Goal: Information Seeking & Learning: Find specific fact

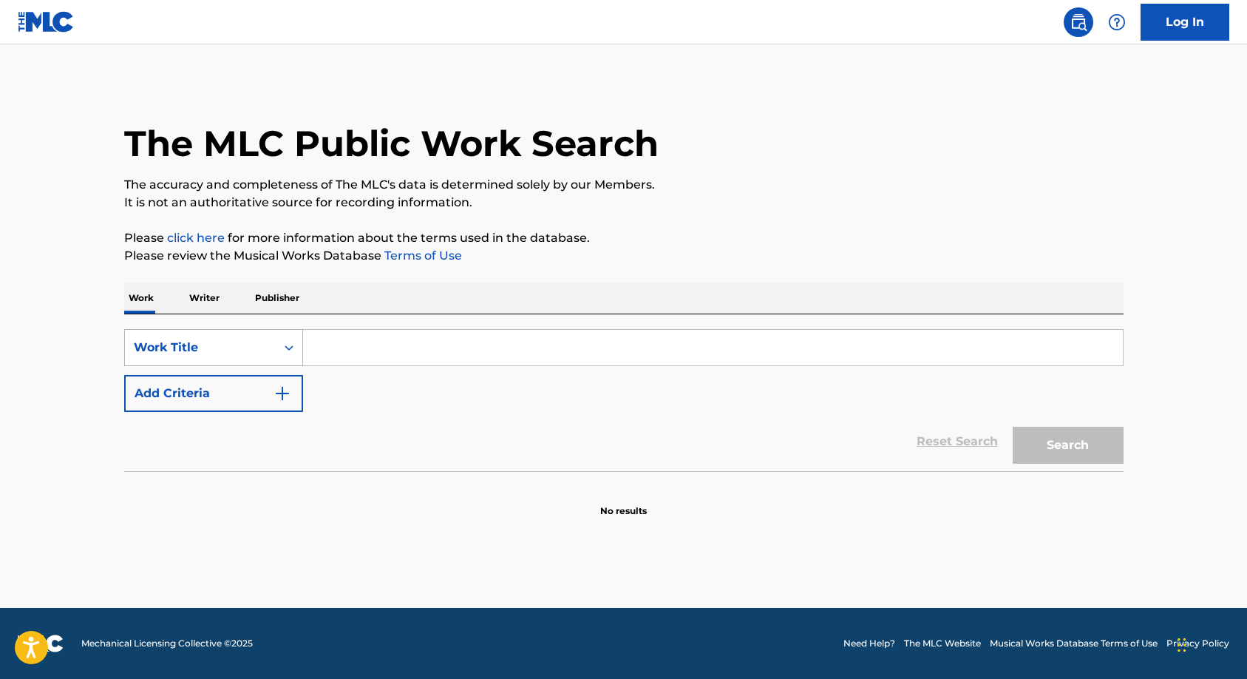
click at [289, 346] on icon "Search Form" at bounding box center [289, 347] width 15 height 15
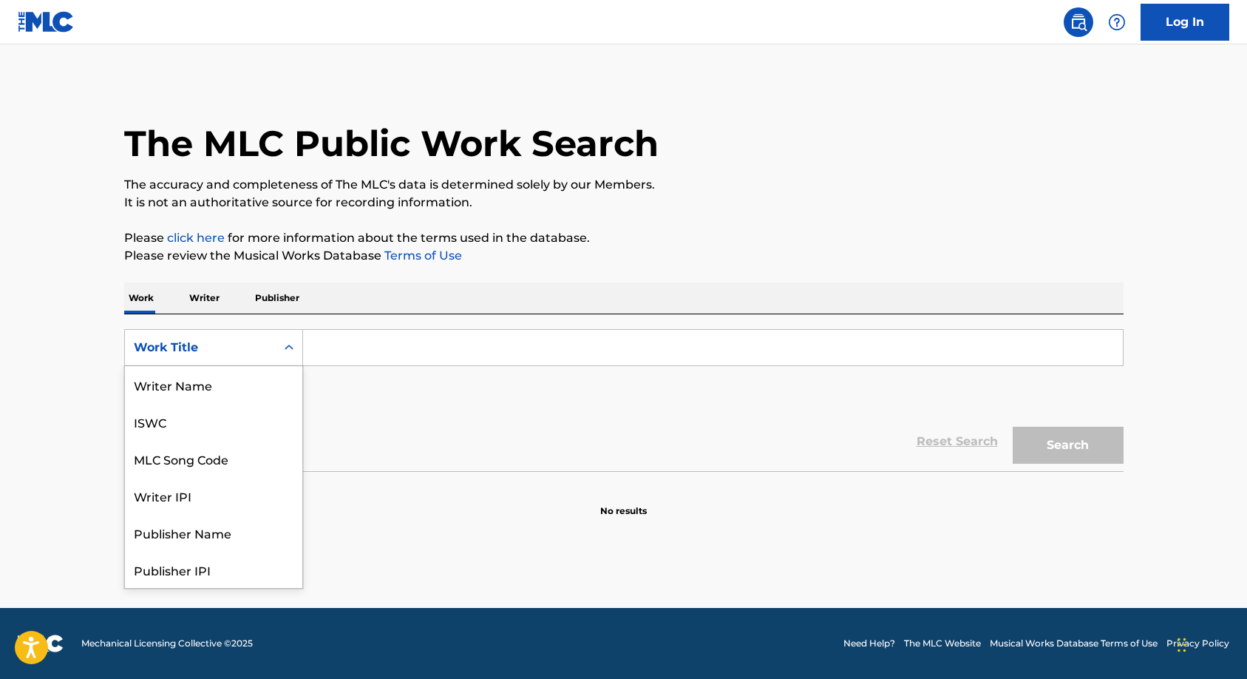
scroll to position [74, 0]
click at [202, 386] on div "MLC Song Code" at bounding box center [213, 384] width 177 height 37
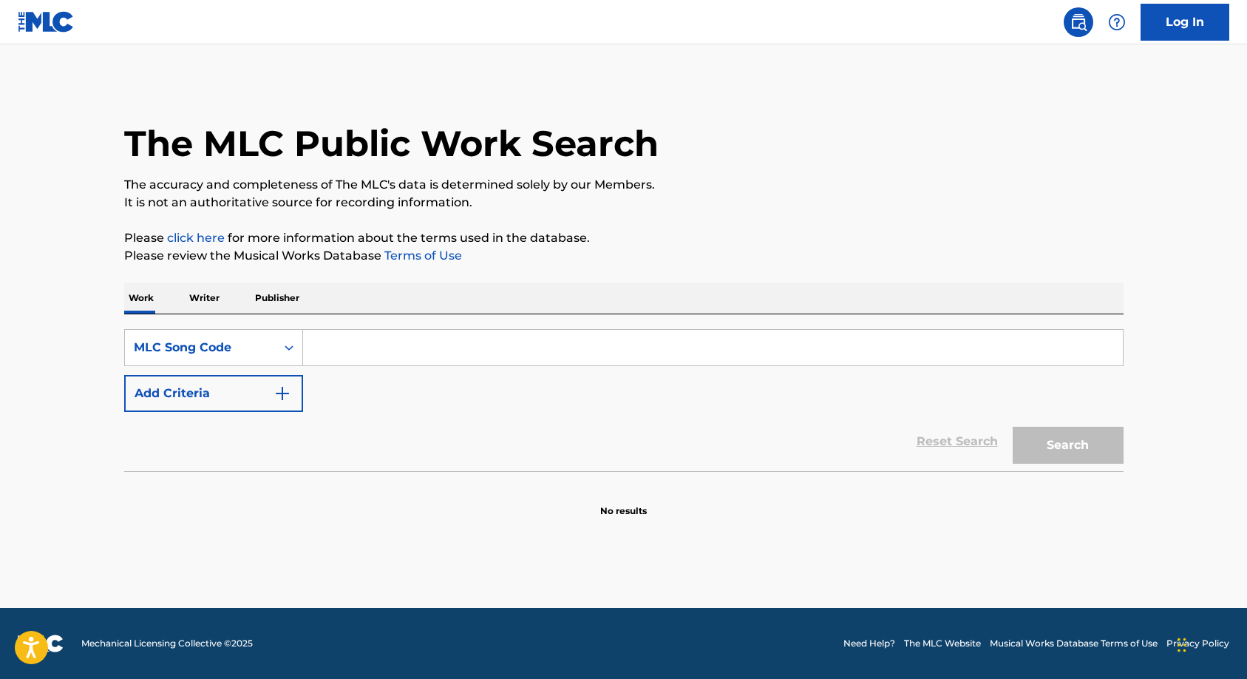
click at [359, 350] on input "Search Form" at bounding box center [713, 347] width 820 height 35
paste input "R2977S"
type input "R2977S"
click at [1040, 434] on button "Search" at bounding box center [1068, 445] width 111 height 37
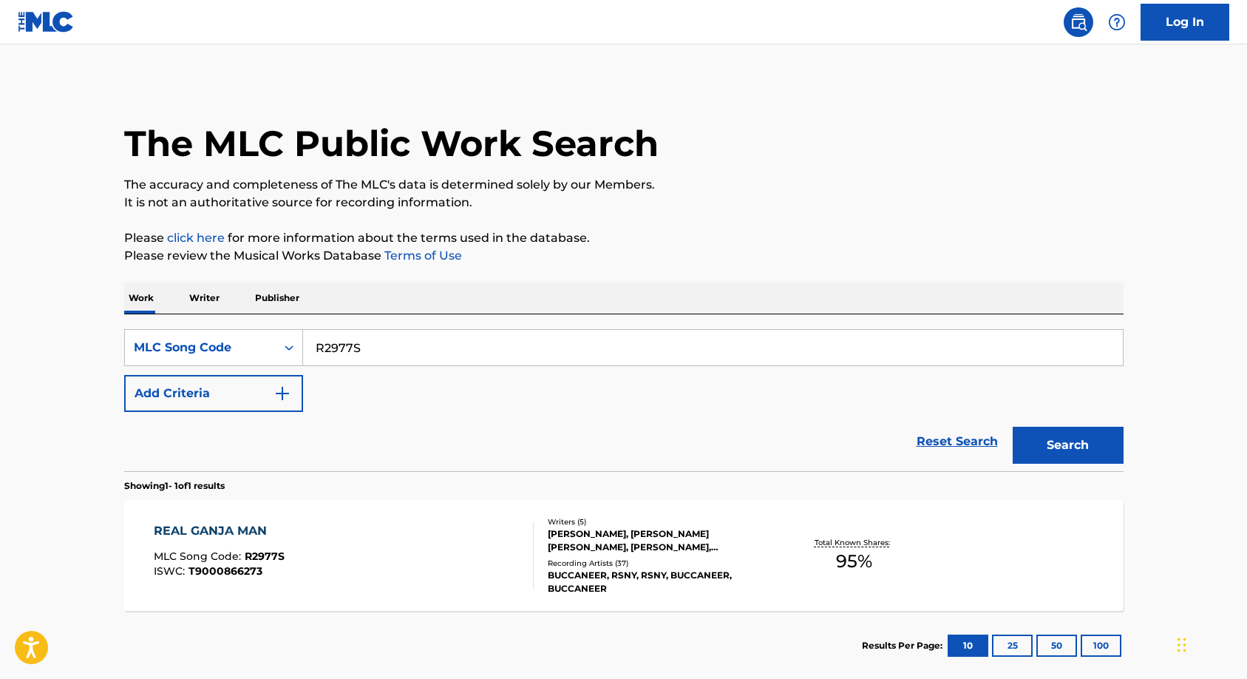
click at [601, 554] on div "Writers ( 5 ) ANTHONY BRADFORD, HALDANE WAYNE BROWNE, ANDREW PATRICK BRADFORD, …" at bounding box center [652, 555] width 237 height 79
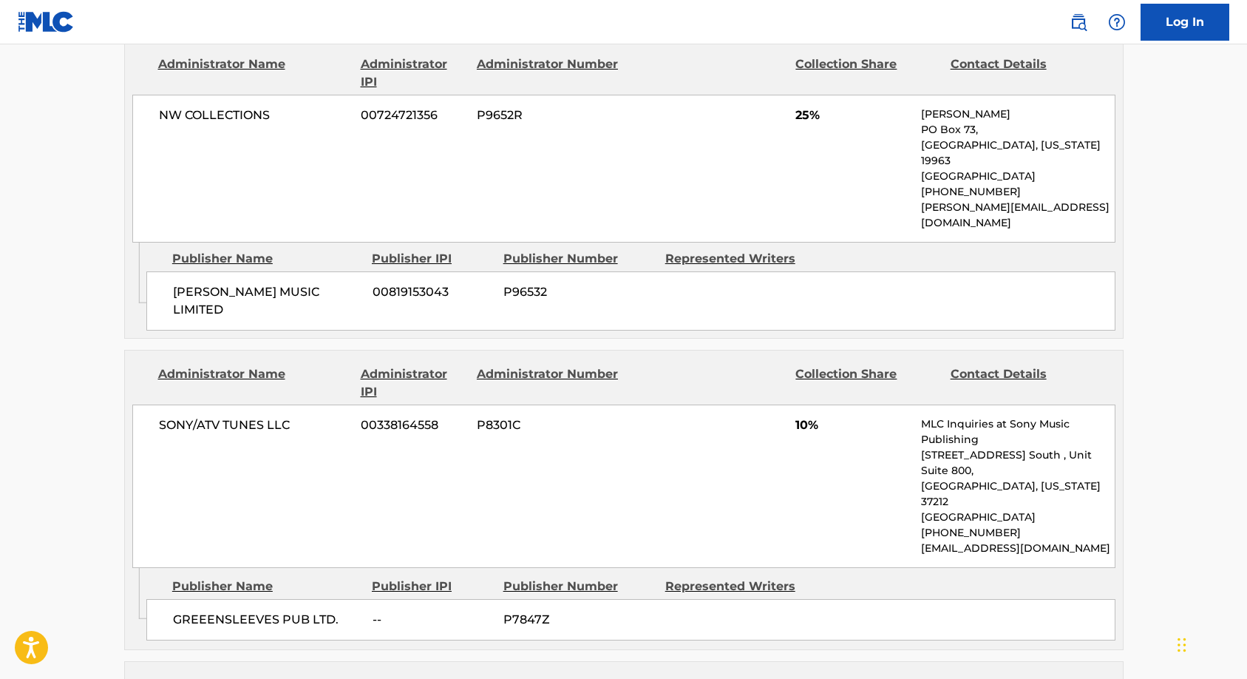
scroll to position [1109, 0]
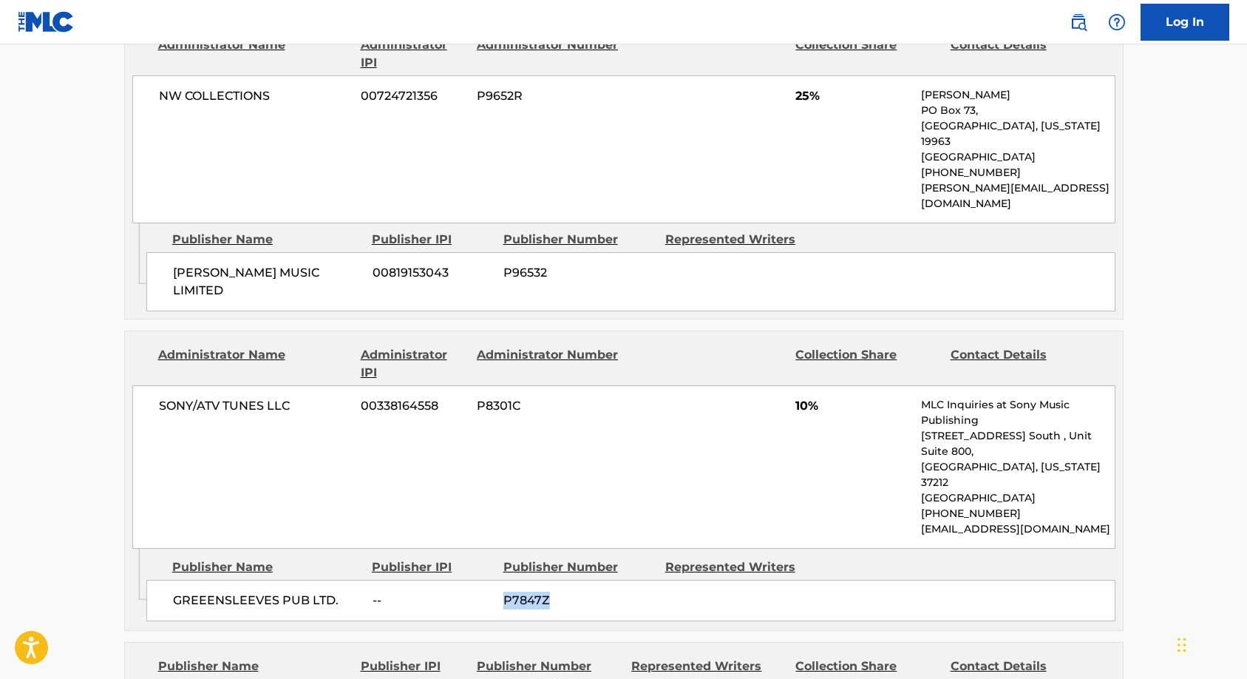
drag, startPoint x: 554, startPoint y: 535, endPoint x: 505, endPoint y: 534, distance: 48.8
click at [505, 580] on div "GREEENSLEEVES PUB LTD. -- P7847Z" at bounding box center [630, 600] width 969 height 41
copy span "P7847Z"
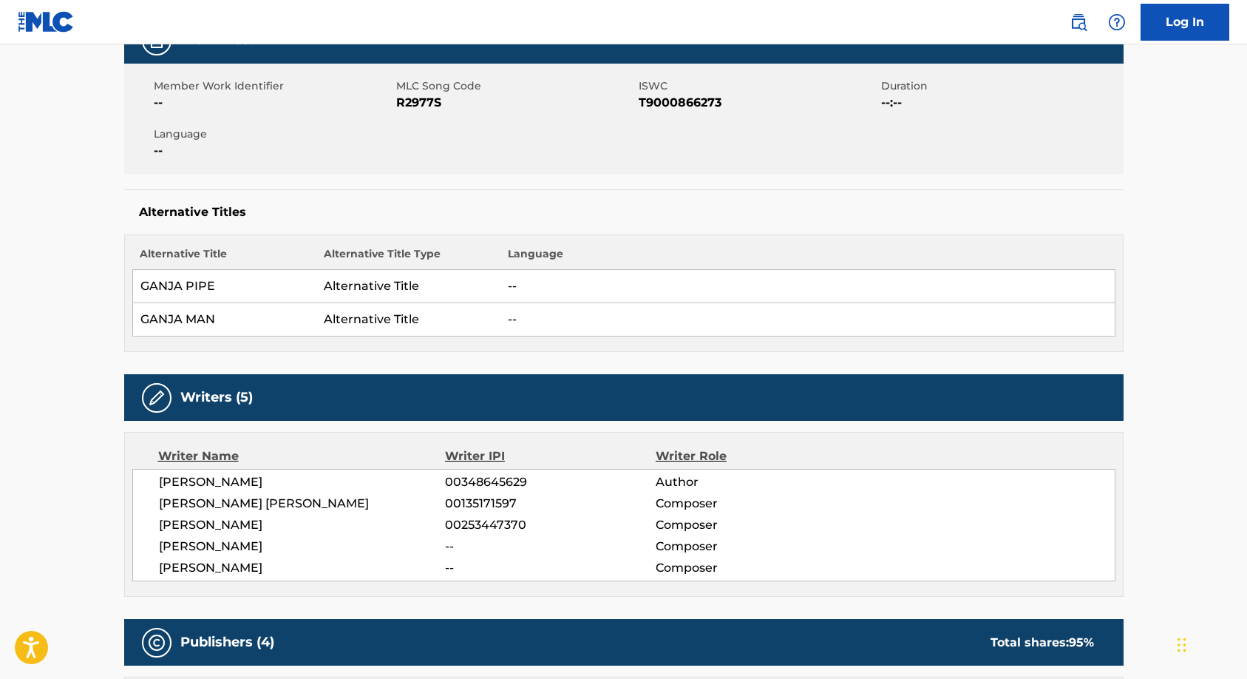
scroll to position [0, 0]
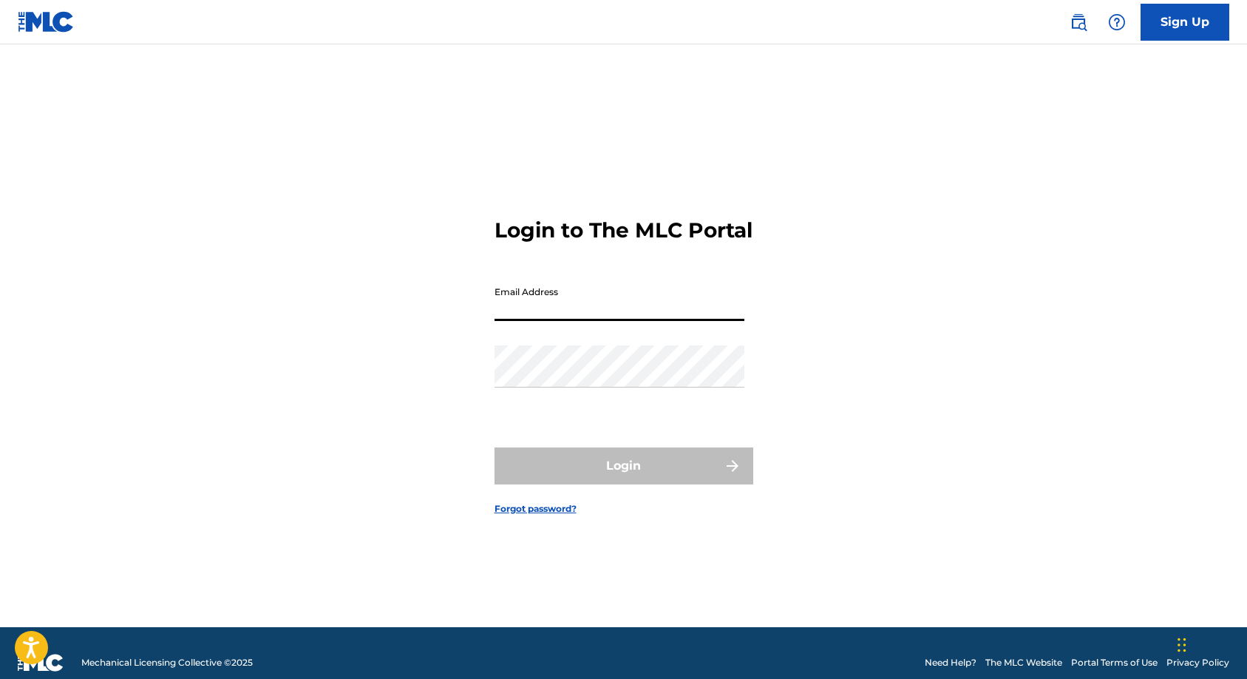
click at [642, 320] on input "Email Address" at bounding box center [620, 300] width 250 height 42
type input "[PERSON_NAME][EMAIL_ADDRESS][PERSON_NAME][DOMAIN_NAME]"
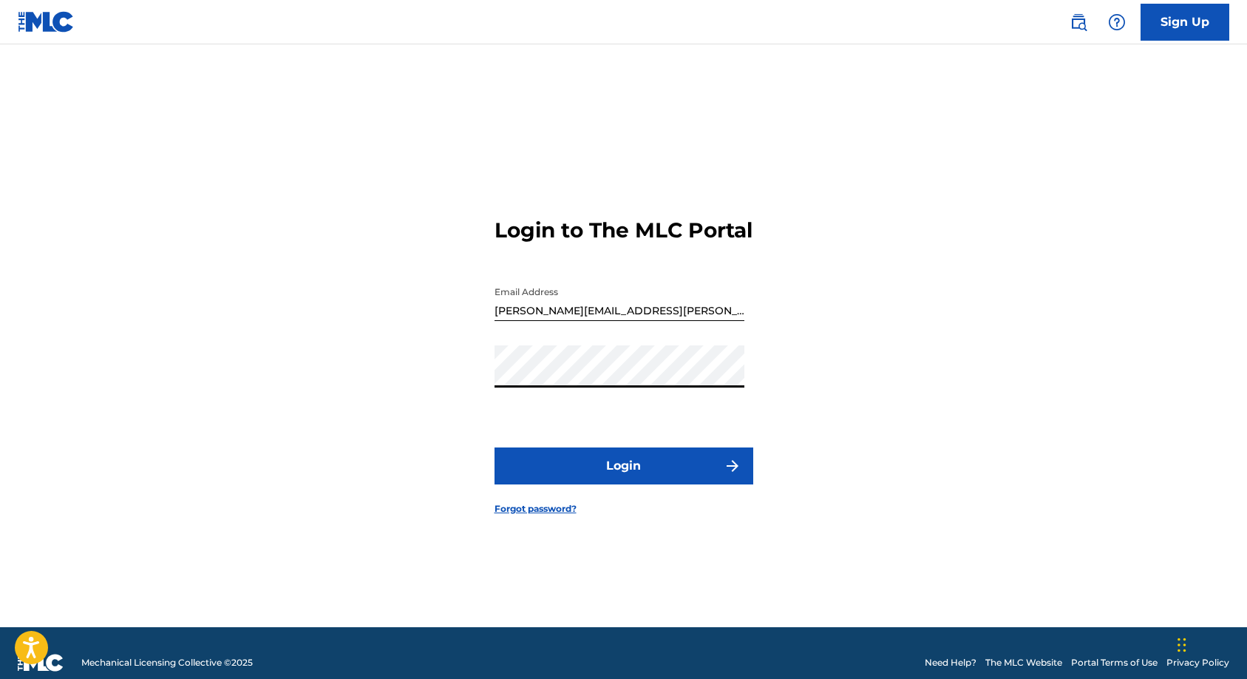
click at [600, 475] on button "Login" at bounding box center [624, 465] width 259 height 37
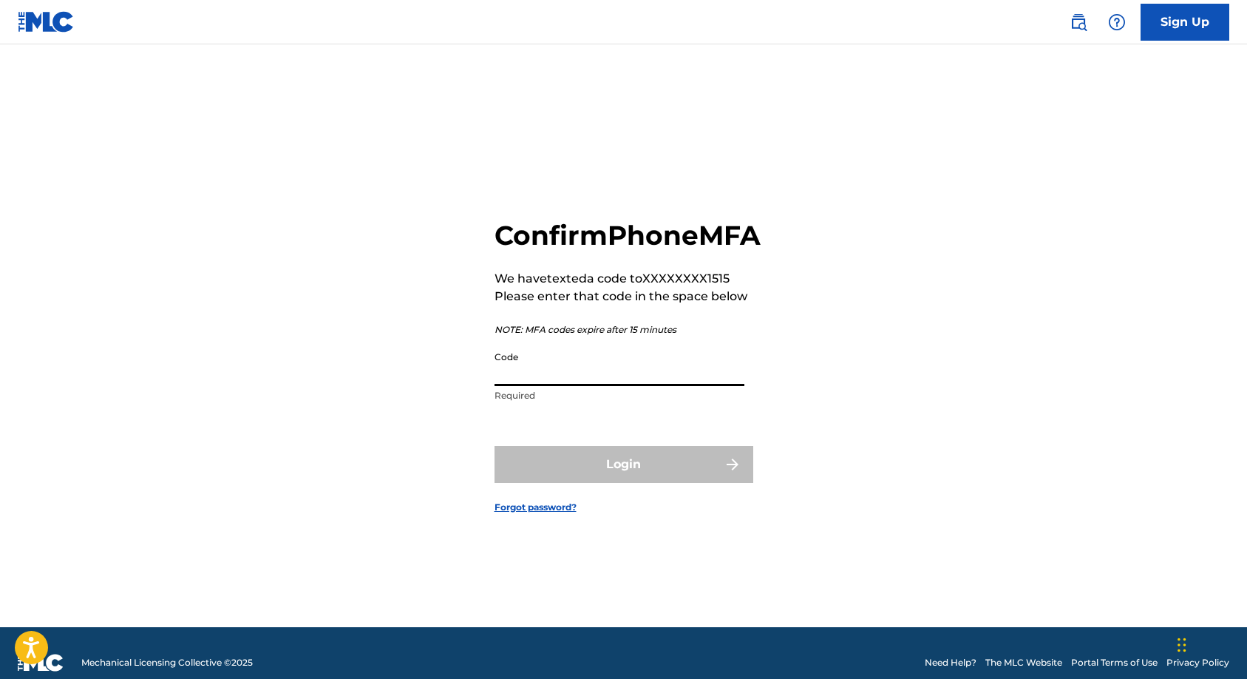
click at [577, 384] on input "Code" at bounding box center [620, 365] width 250 height 42
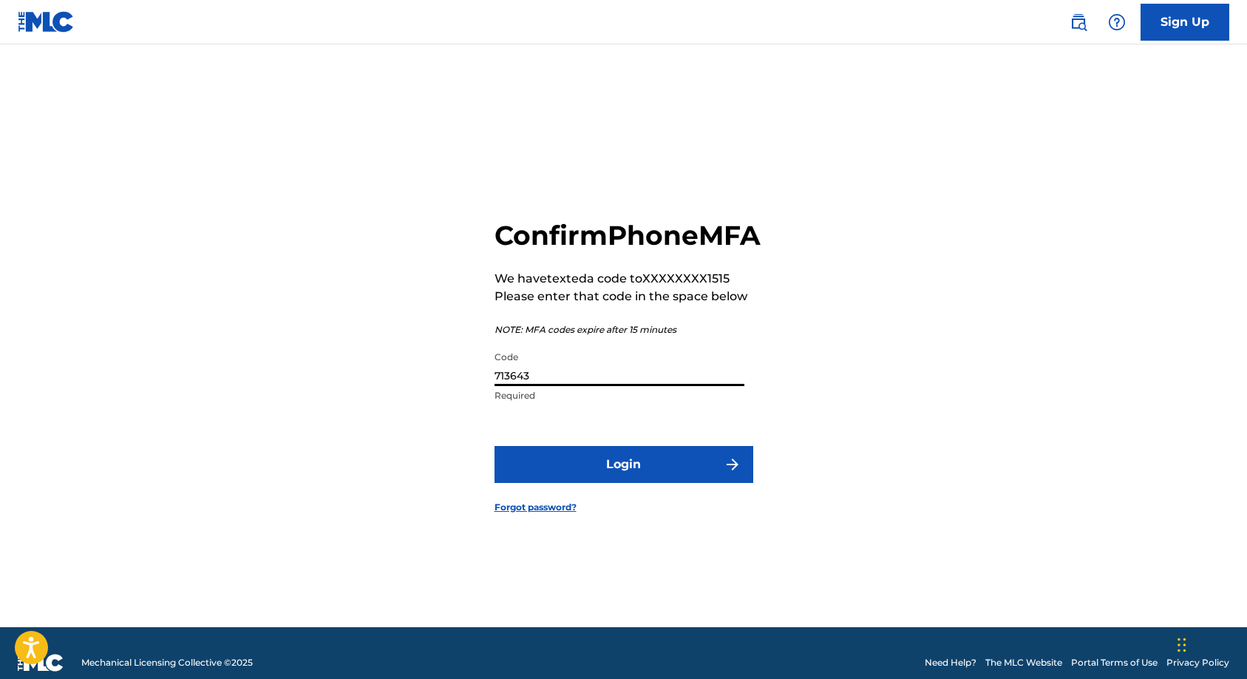
type input "713643"
click at [608, 472] on button "Login" at bounding box center [624, 464] width 259 height 37
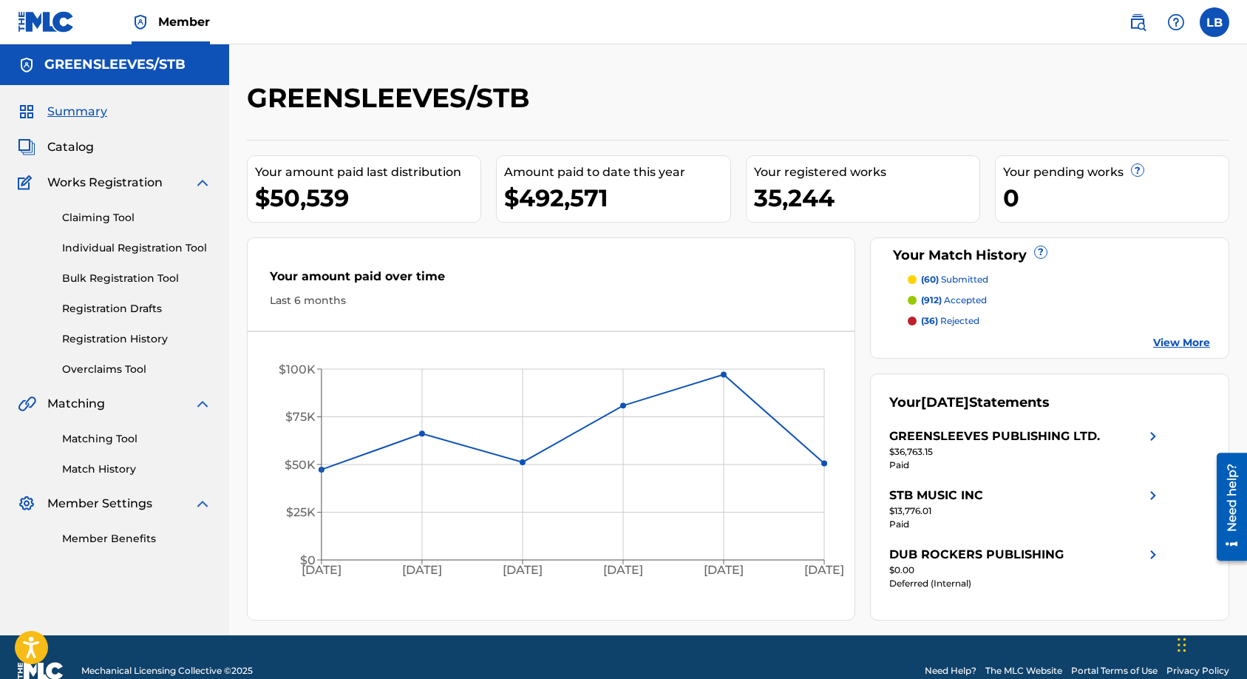
click at [62, 142] on span "Catalog" at bounding box center [70, 147] width 47 height 18
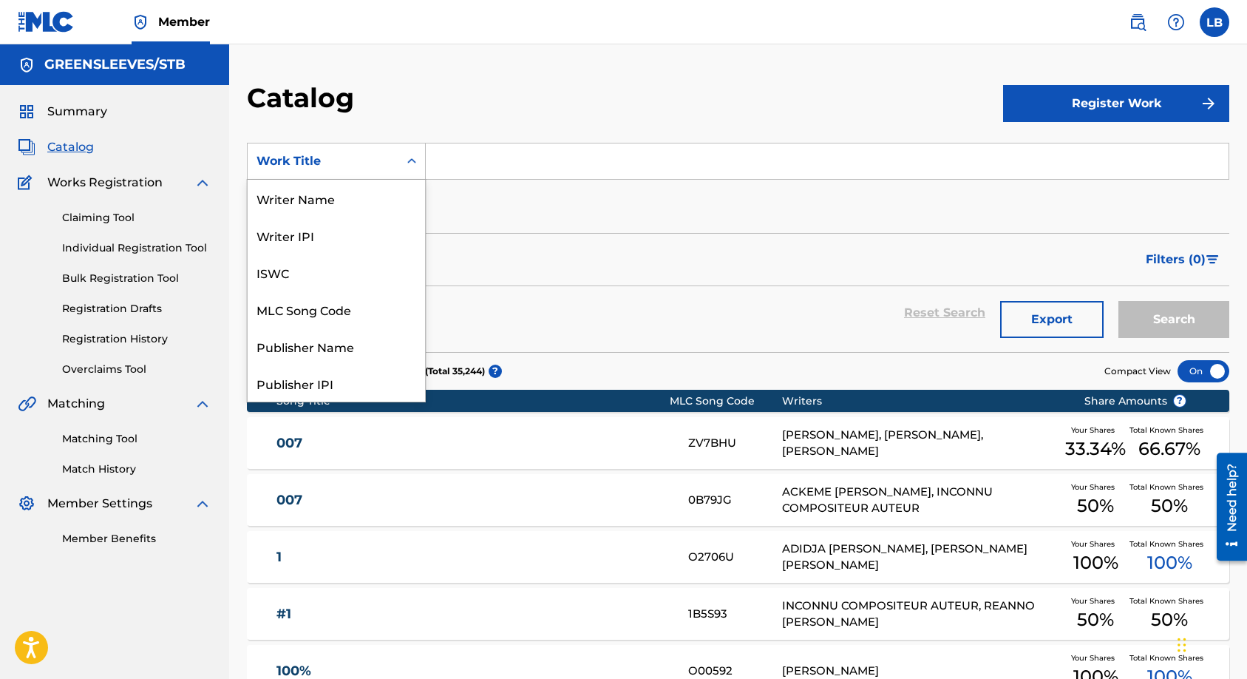
click at [407, 162] on icon "Search Form" at bounding box center [411, 161] width 15 height 15
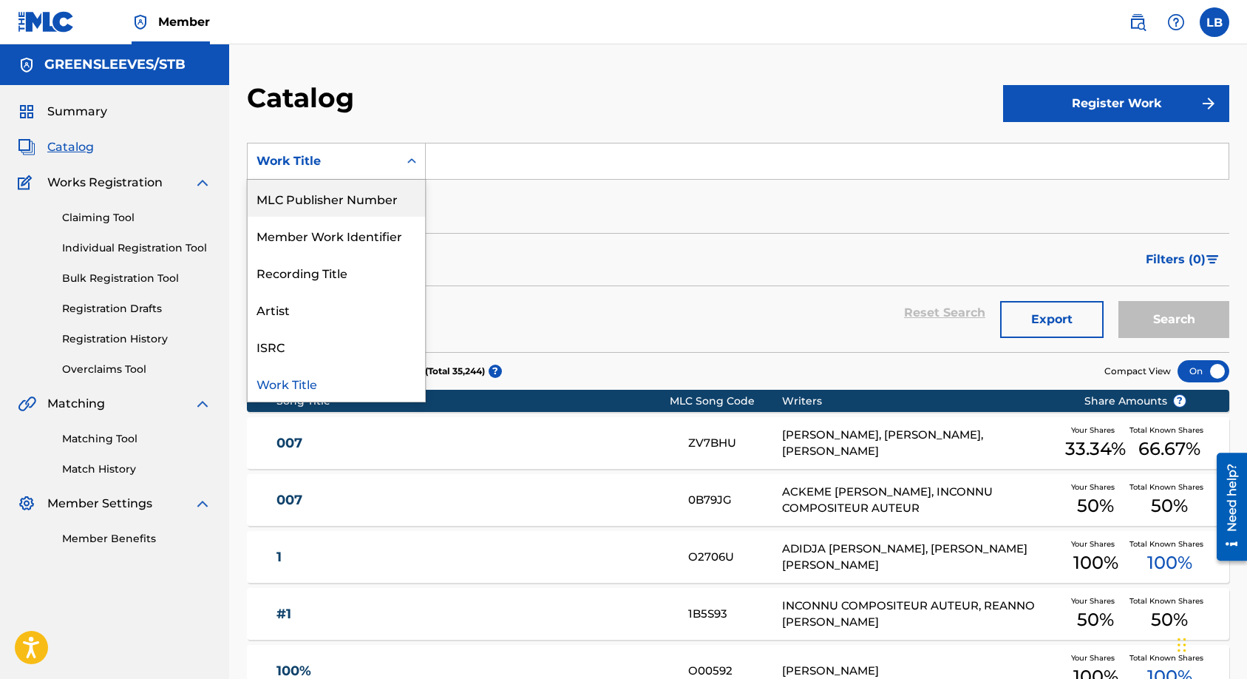
drag, startPoint x: 324, startPoint y: 214, endPoint x: 333, endPoint y: 210, distance: 9.6
click at [323, 214] on div "MLC Publisher Number" at bounding box center [336, 198] width 177 height 37
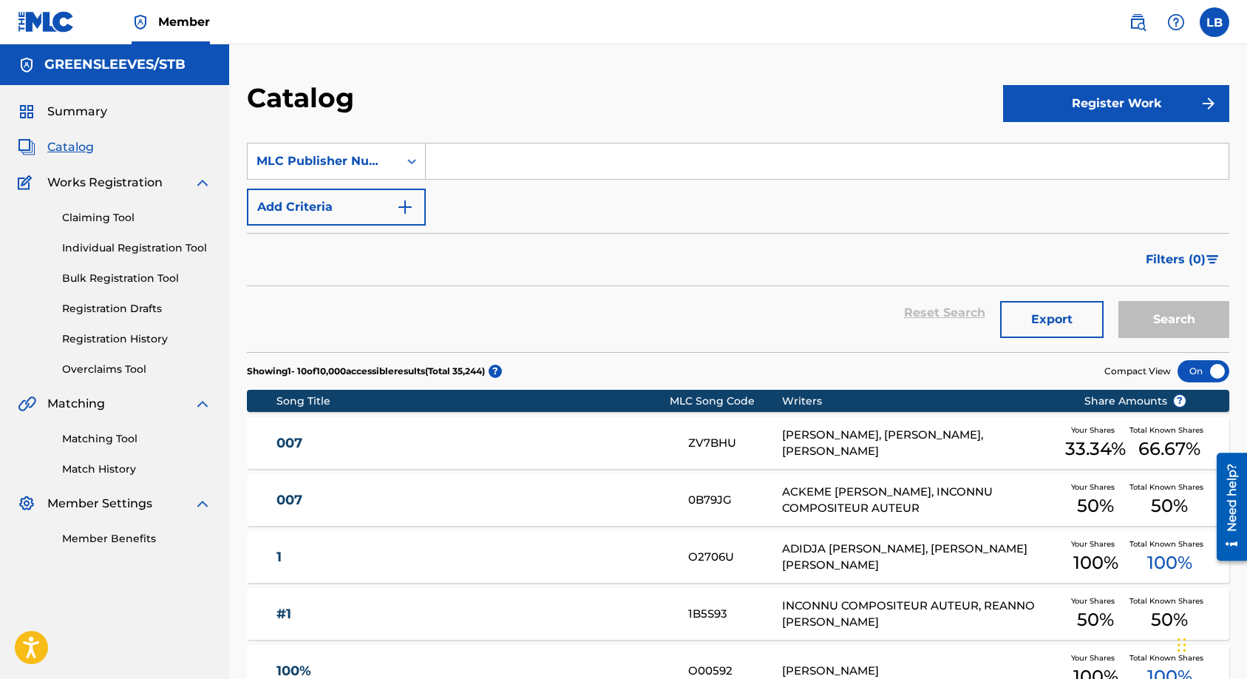
click at [466, 164] on input "Search Form" at bounding box center [827, 160] width 803 height 35
paste input "P7847Z"
type input "P7847Z"
click at [1143, 319] on button "Search" at bounding box center [1173, 319] width 111 height 37
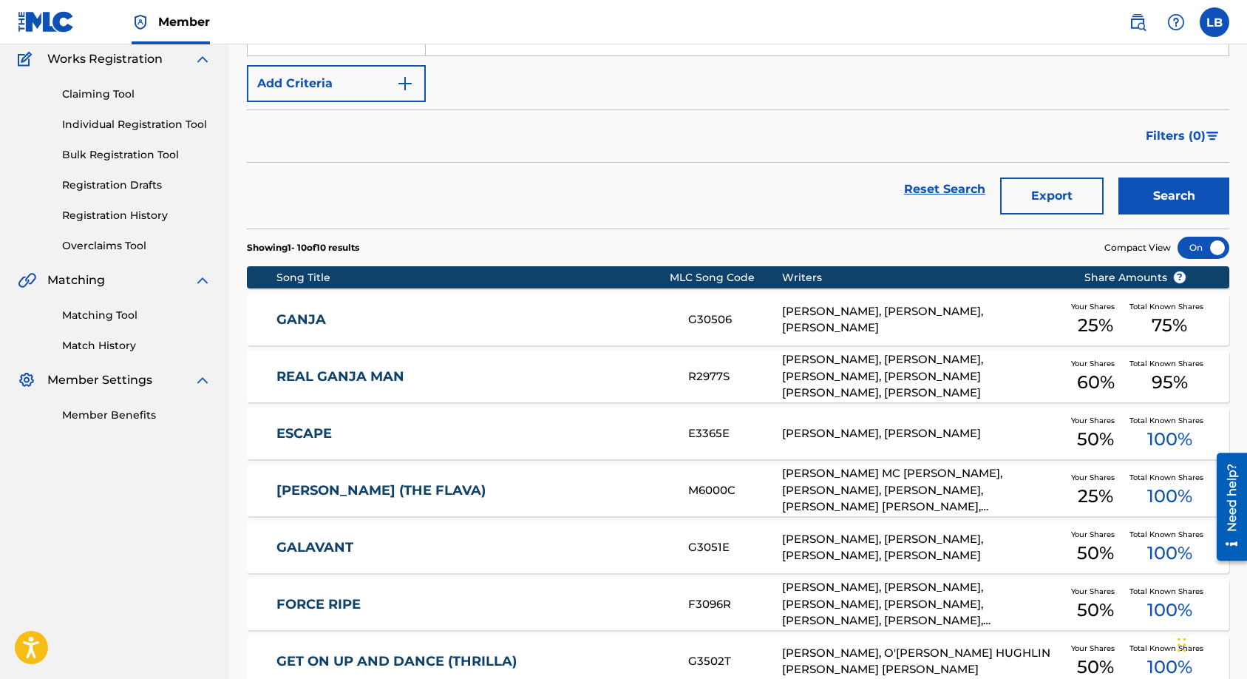
scroll to position [246, 0]
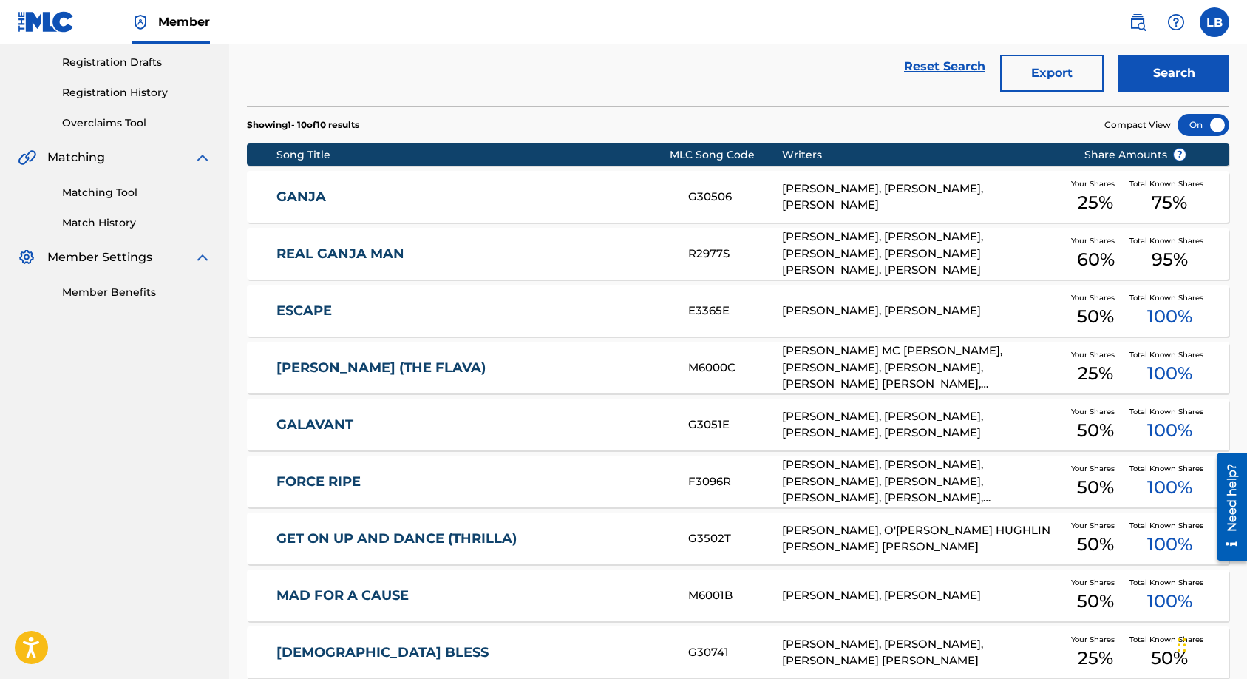
click at [359, 207] on div "GANJA G30506 LEONARD BARTLEY, DENNIS GREEN, FITZGERALD MCKOY Your Shares 25 % T…" at bounding box center [738, 197] width 982 height 52
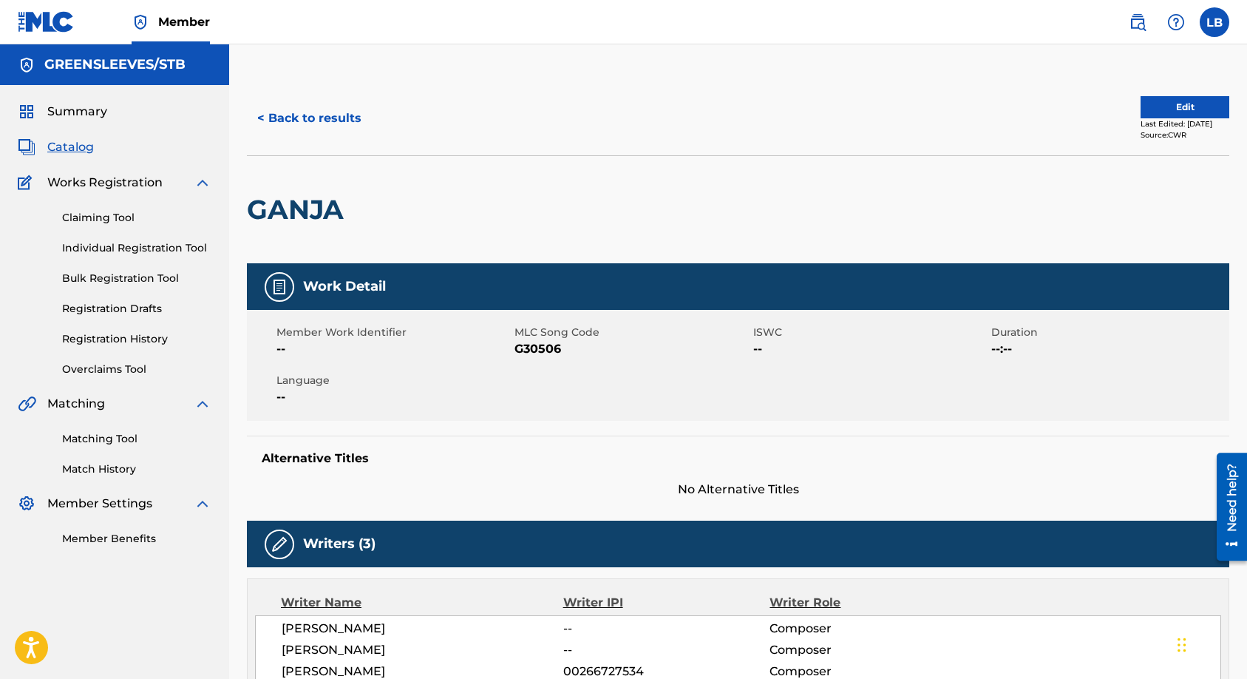
click at [1153, 104] on button "Edit" at bounding box center [1185, 107] width 89 height 22
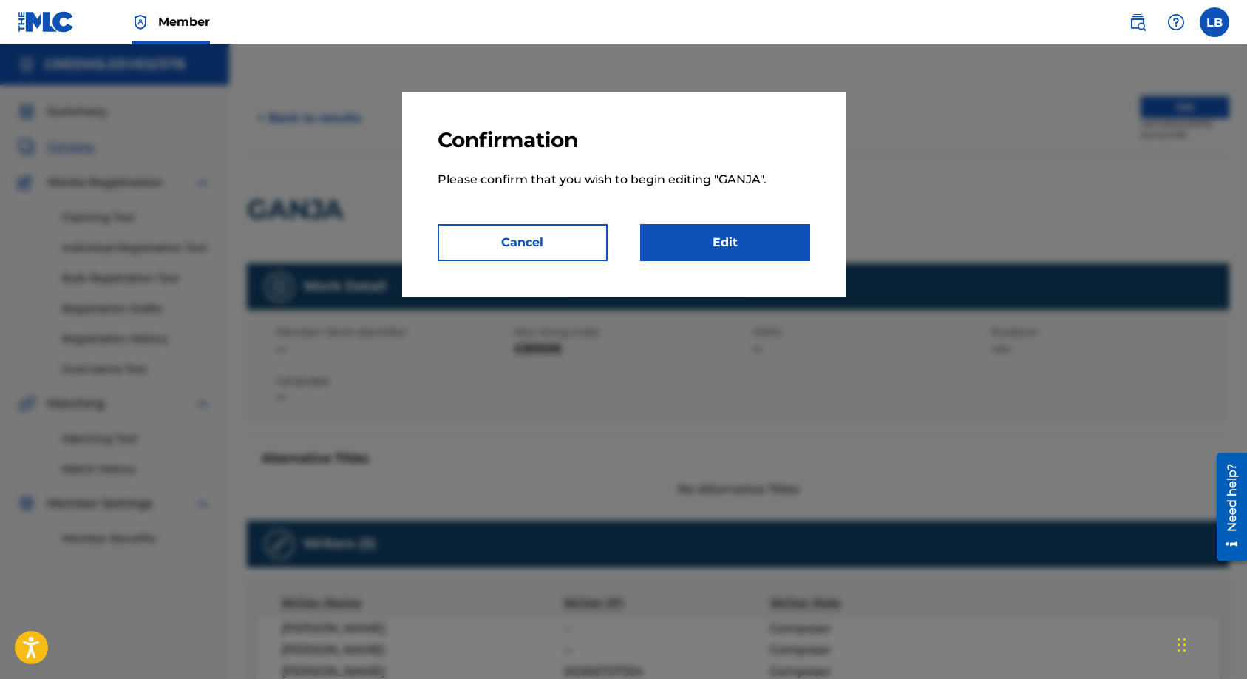
click at [752, 243] on link "Edit" at bounding box center [725, 242] width 170 height 37
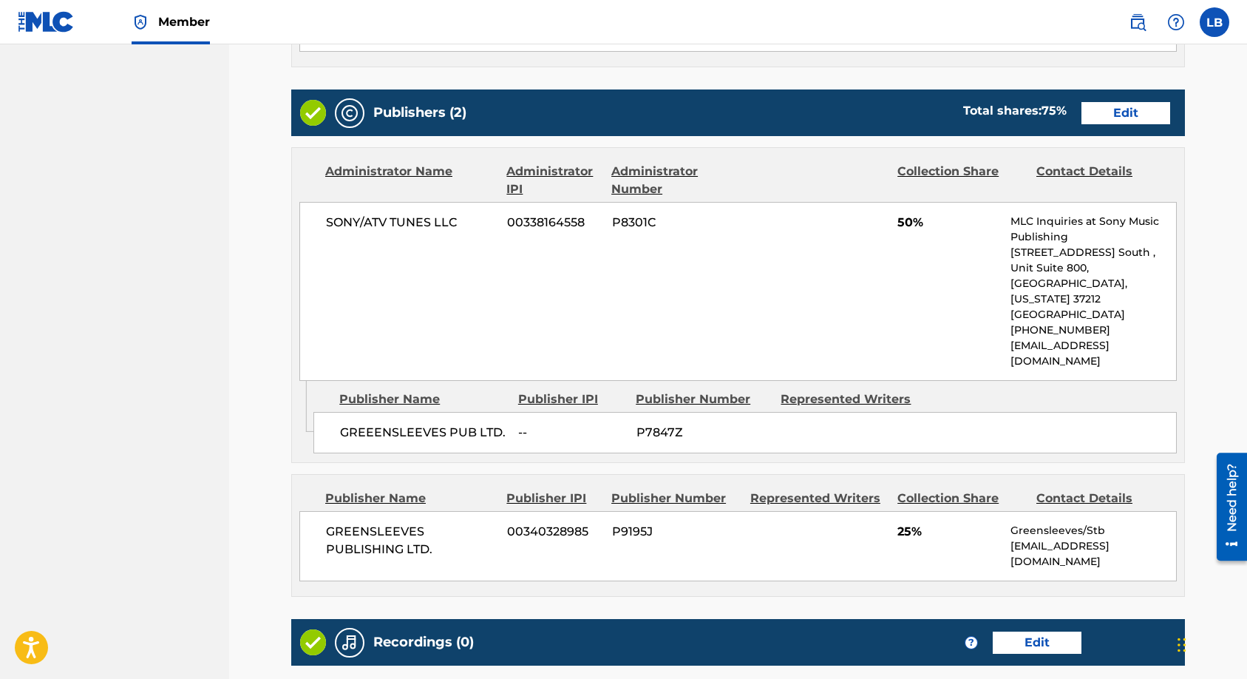
scroll to position [616, 0]
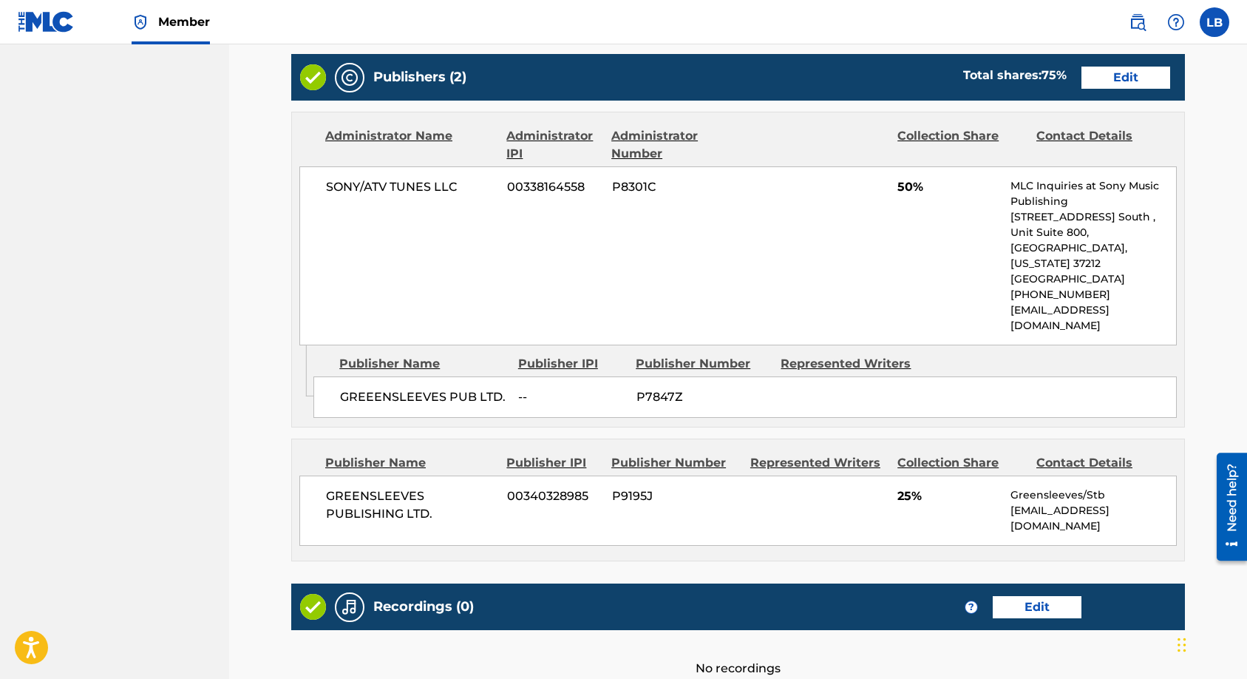
click at [1114, 75] on link "Edit" at bounding box center [1125, 78] width 89 height 22
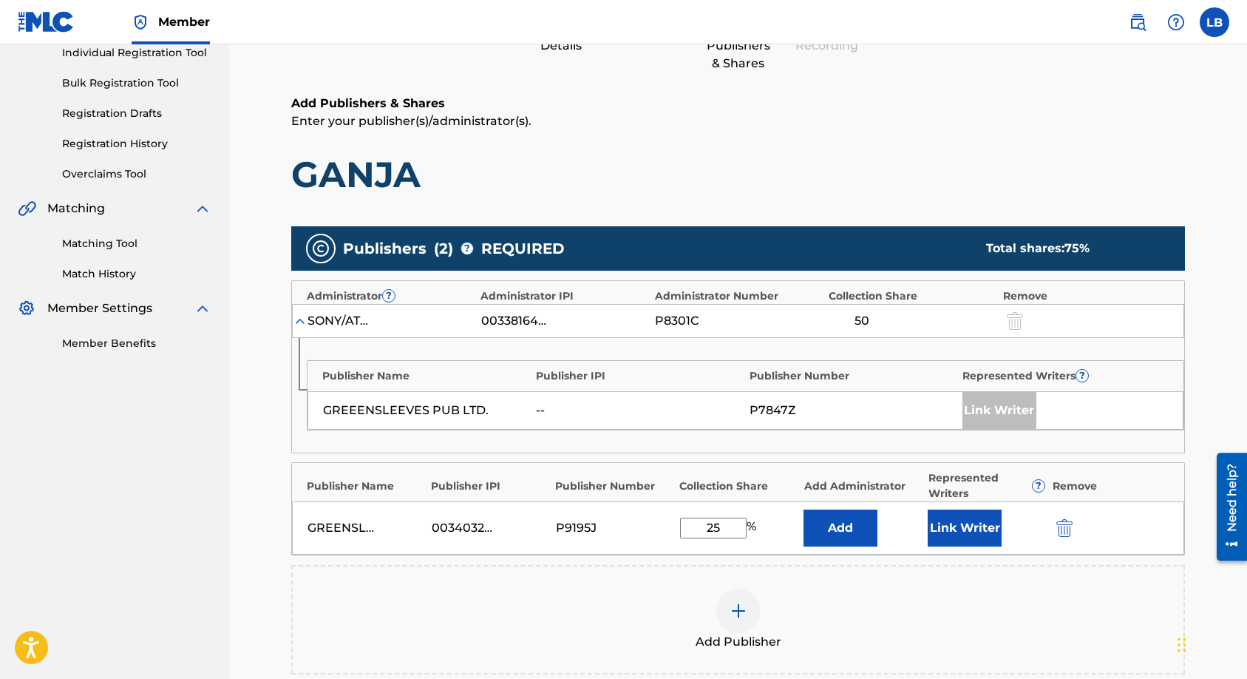
scroll to position [247, 0]
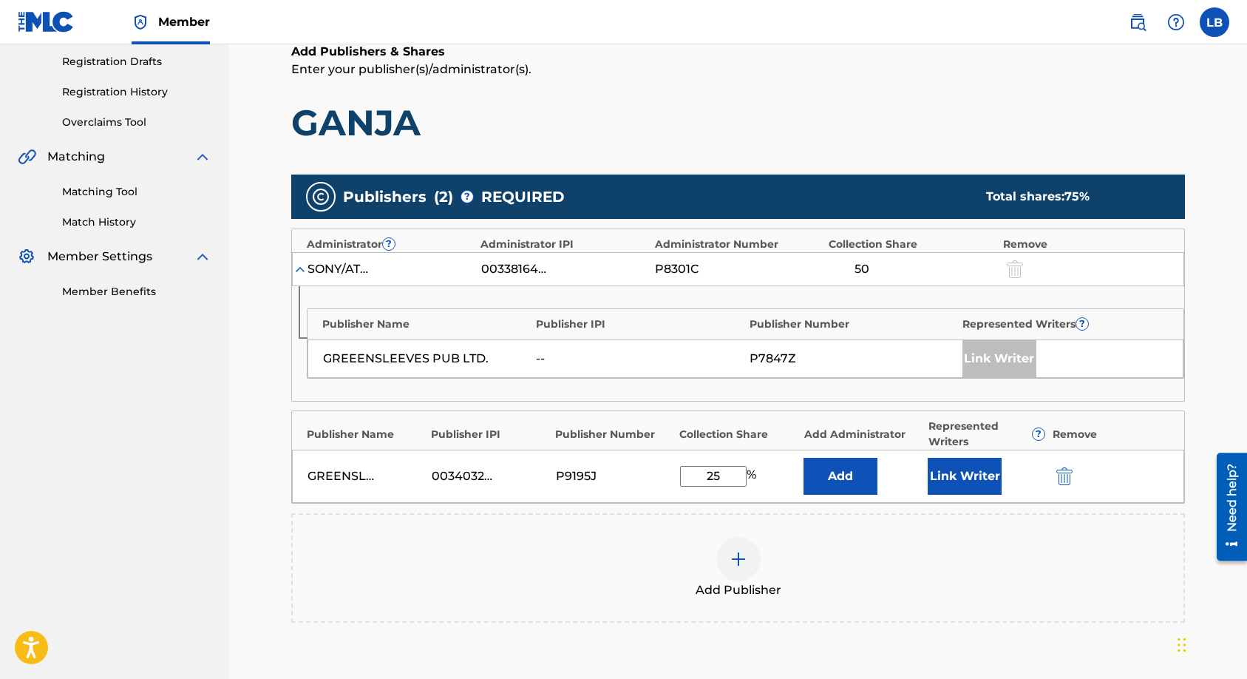
click at [1013, 265] on div at bounding box center [1013, 268] width 22 height 17
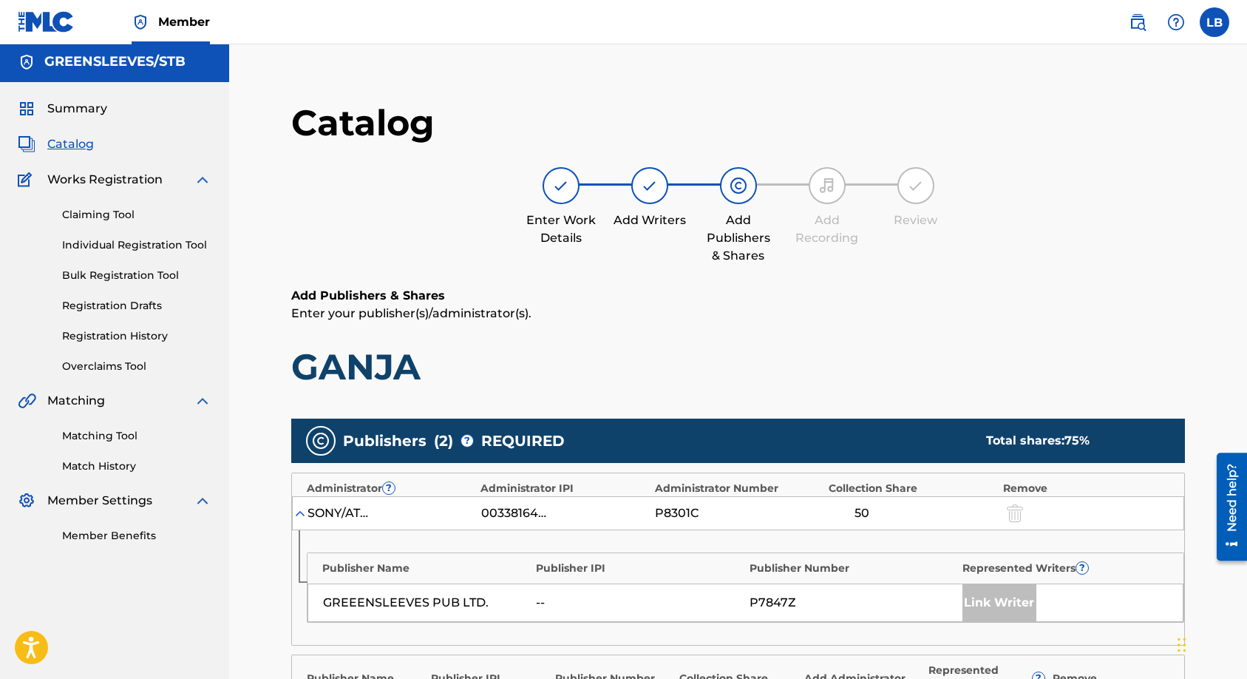
scroll to position [0, 0]
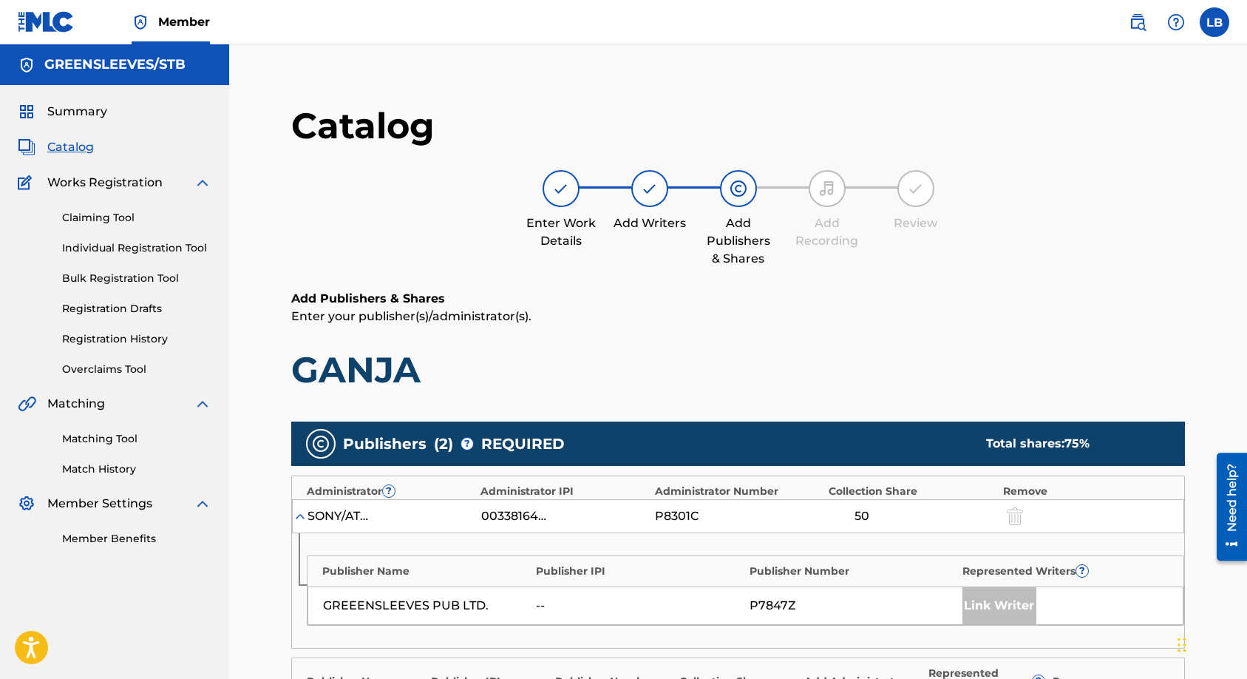
click at [1223, 25] on label at bounding box center [1215, 22] width 30 height 30
click at [1214, 22] on input "LB Luis Batista luis.batista@greensleeves.net Notification Preferences Profile …" at bounding box center [1214, 22] width 0 height 0
click at [1068, 214] on p "Log out" at bounding box center [1071, 209] width 35 height 13
click at [1214, 22] on input "LB Luis Batista luis.batista@greensleeves.net Notification Preferences Profile …" at bounding box center [1214, 22] width 0 height 0
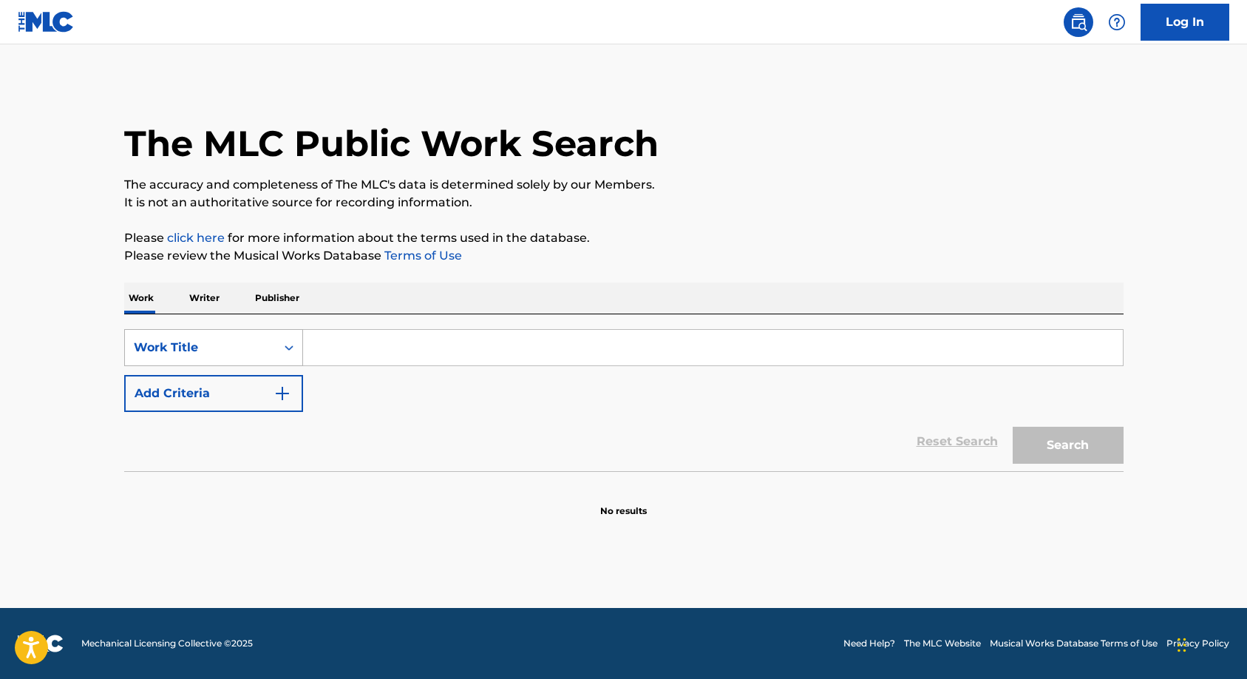
click at [286, 359] on div "Search Form" at bounding box center [289, 347] width 27 height 27
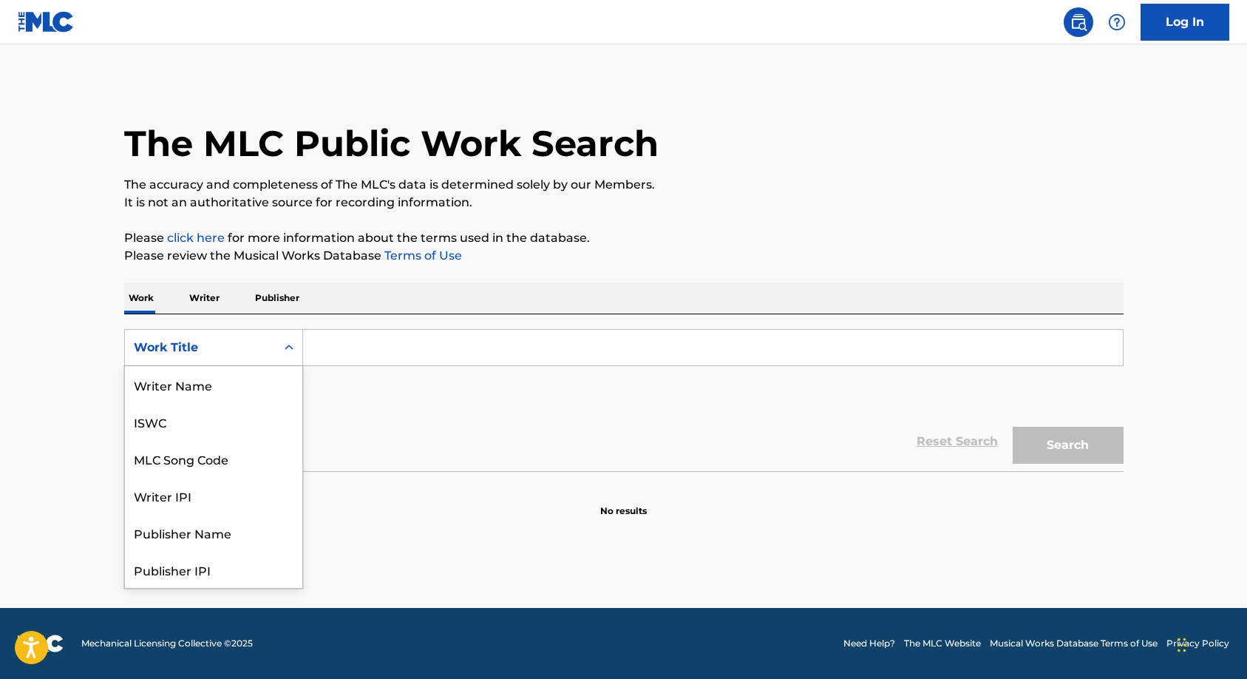
scroll to position [74, 0]
click at [211, 532] on div "MLC Publisher Number" at bounding box center [213, 532] width 177 height 37
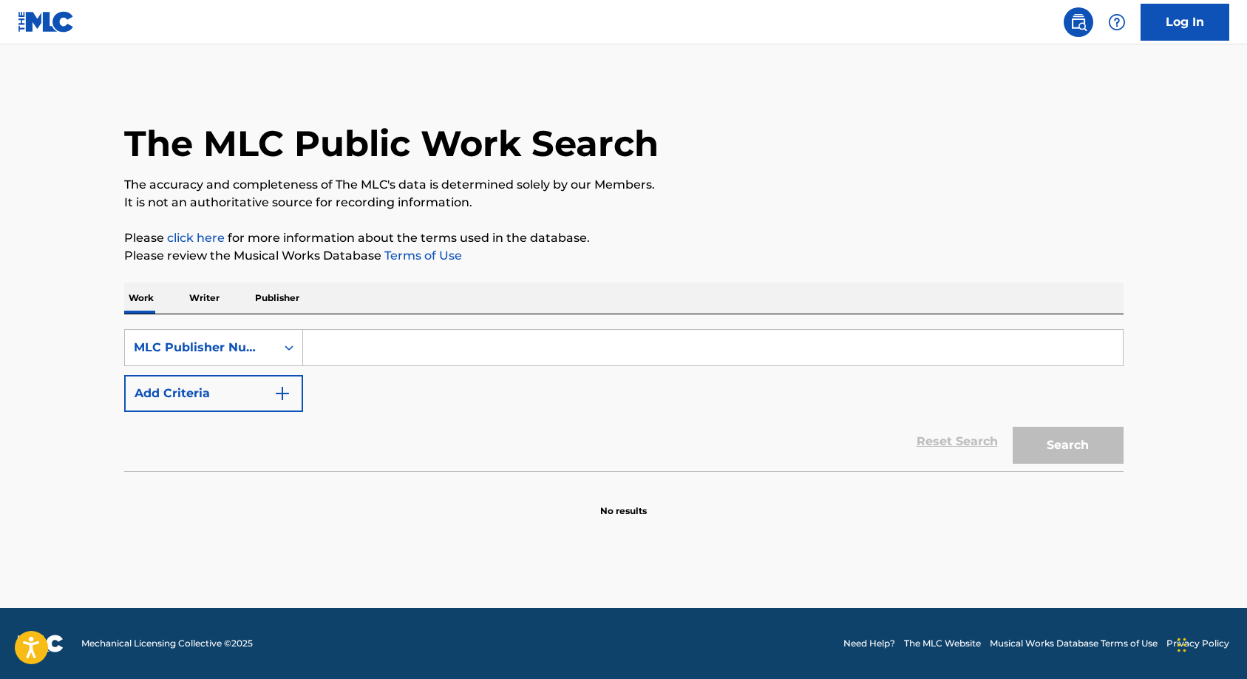
click at [385, 345] on input "Search Form" at bounding box center [713, 347] width 820 height 35
paste input "P7847Z"
type input "P7847Z"
click at [1047, 441] on button "Search" at bounding box center [1068, 445] width 111 height 37
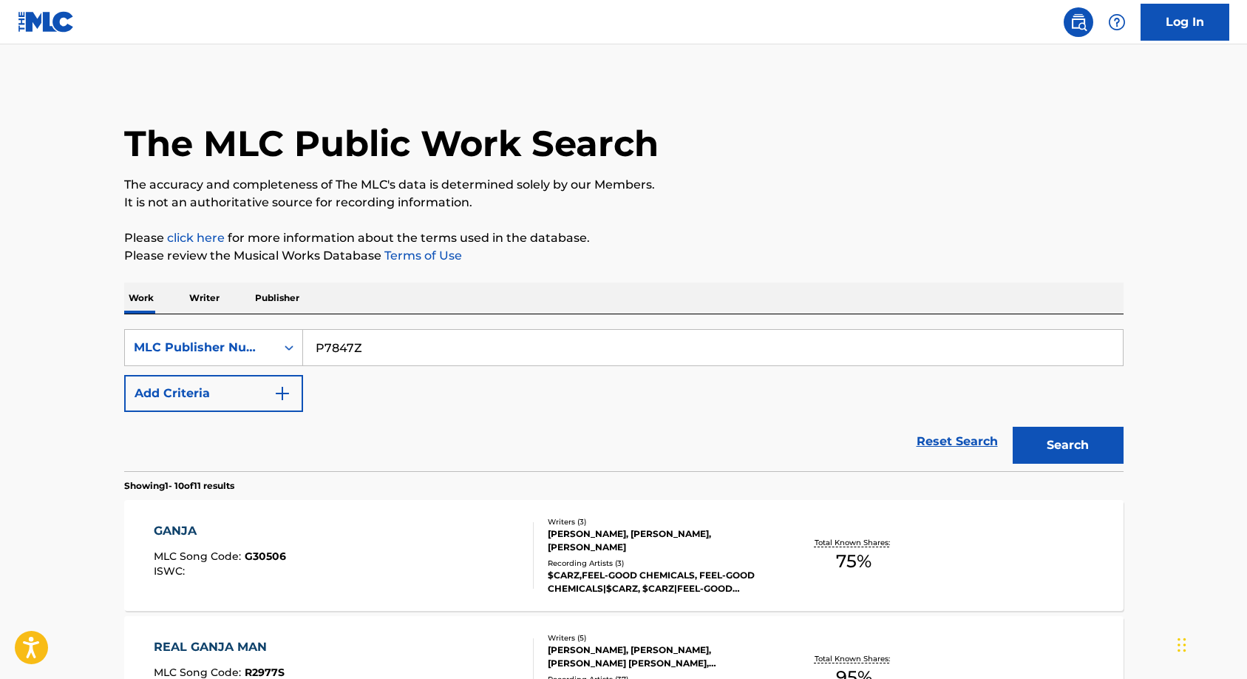
click at [715, 543] on div "[PERSON_NAME], [PERSON_NAME], [PERSON_NAME]" at bounding box center [659, 540] width 223 height 27
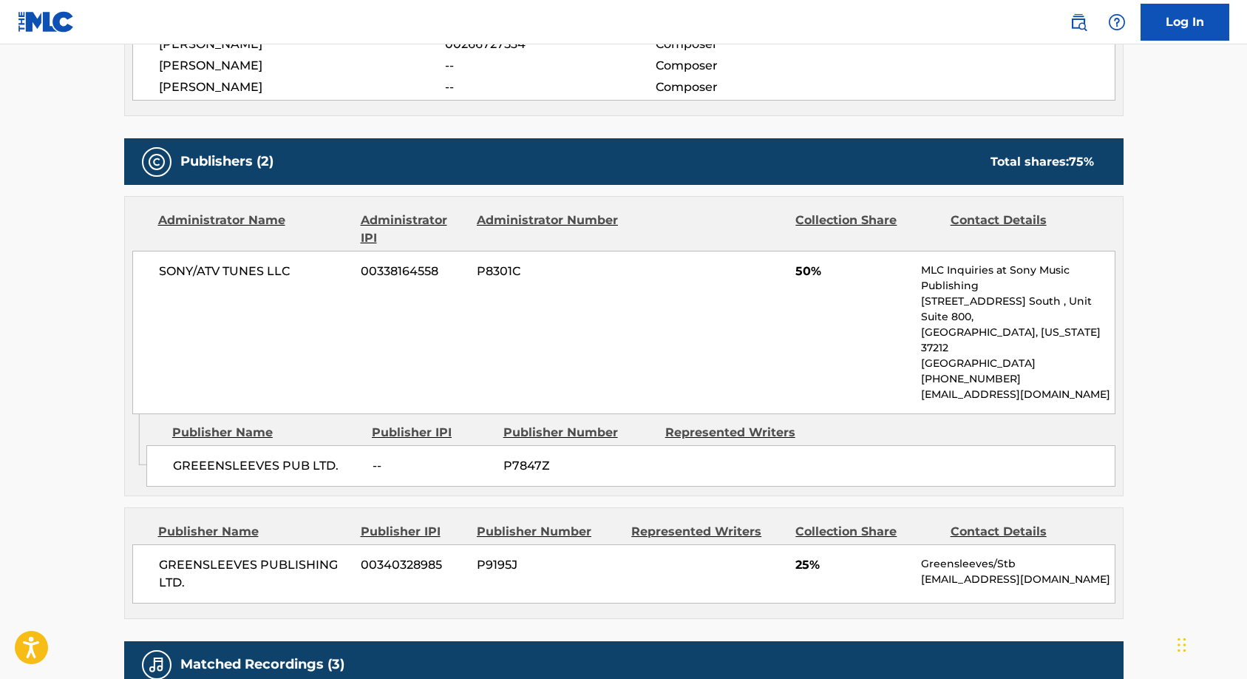
scroll to position [616, 0]
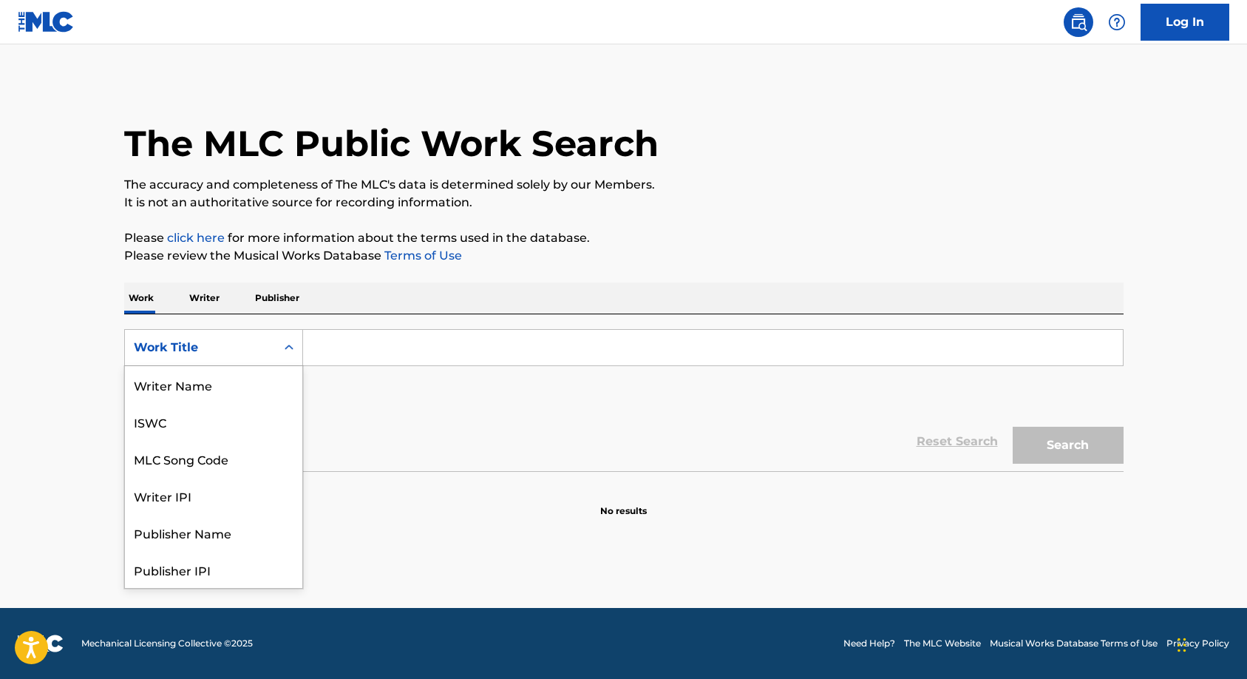
click at [286, 355] on div "Search Form" at bounding box center [289, 347] width 27 height 27
click at [185, 526] on div "MLC Publisher Number" at bounding box center [213, 532] width 177 height 37
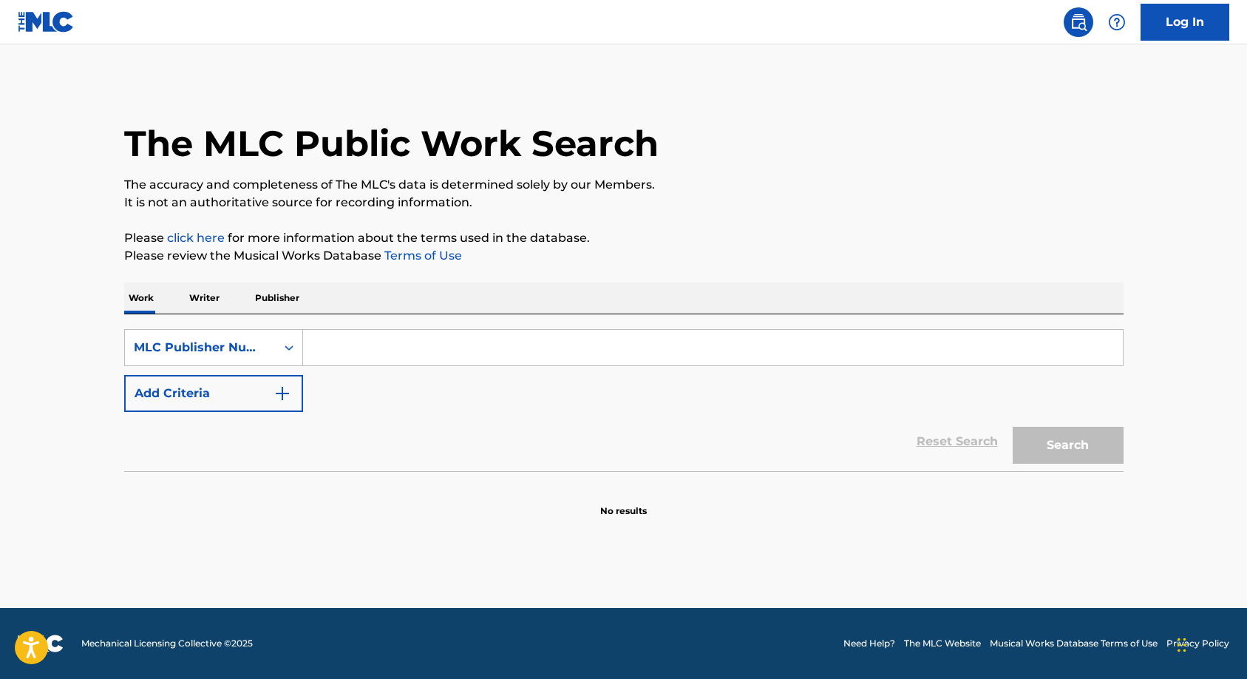
click at [348, 349] on input "Search Form" at bounding box center [713, 347] width 820 height 35
paste input "Oct81969!"
type input "O"
paste input "96. P4740W"
drag, startPoint x: 342, startPoint y: 342, endPoint x: 262, endPoint y: 341, distance: 79.1
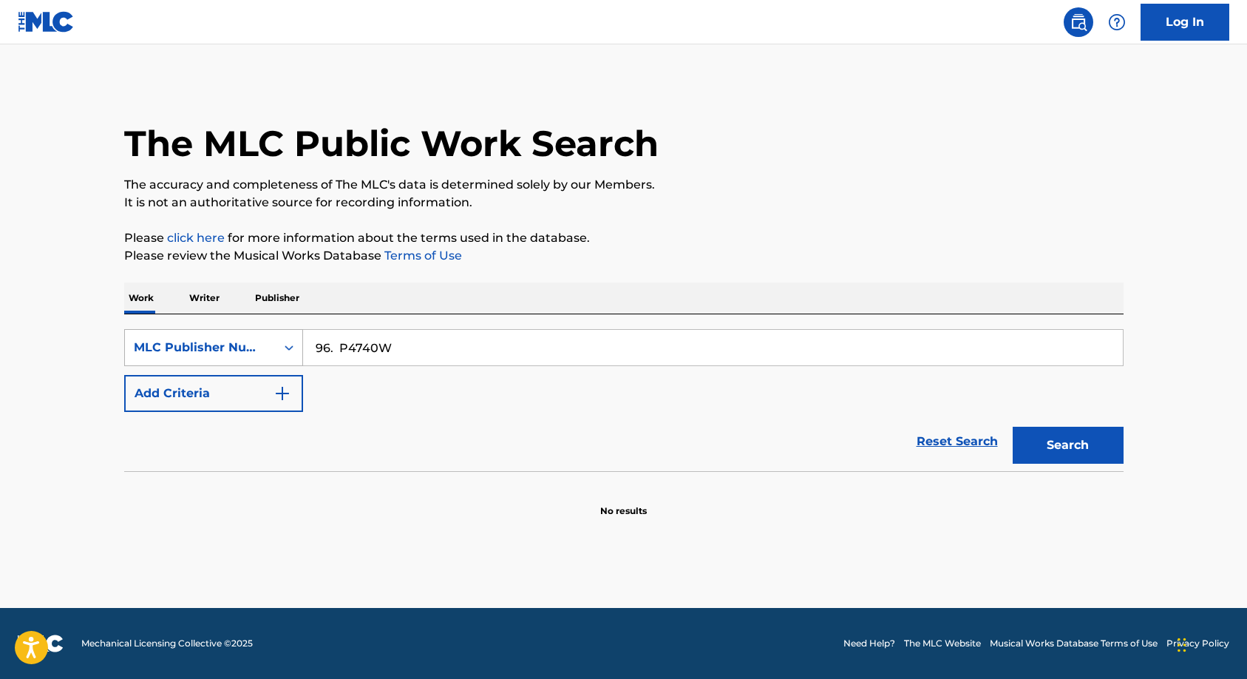
click at [262, 341] on div "SearchWithCriteriaa7cd60ca-72e2-48d8-9a71-cf901d165ae0 MLC Publisher Number 96.…" at bounding box center [623, 347] width 999 height 37
type input "P4740W"
click at [1093, 449] on button "Search" at bounding box center [1068, 445] width 111 height 37
click at [455, 342] on input "P4740W" at bounding box center [713, 347] width 820 height 35
drag, startPoint x: 292, startPoint y: 347, endPoint x: 286, endPoint y: 365, distance: 19.4
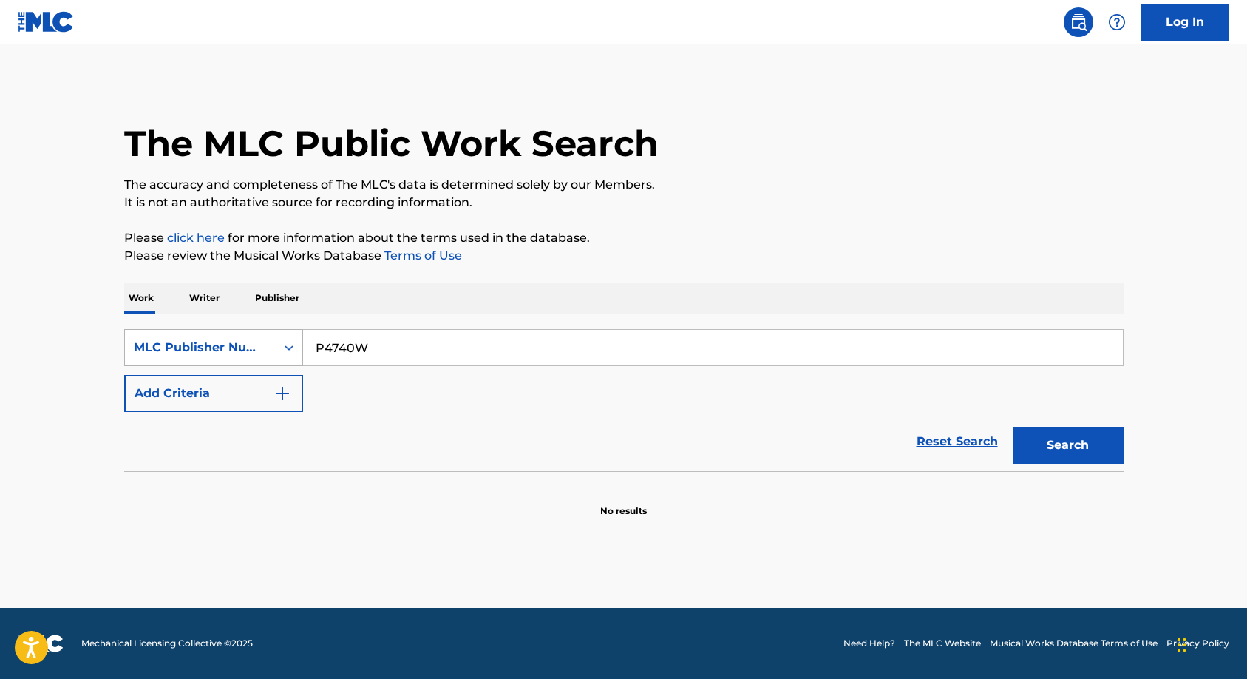
click at [292, 347] on icon "Search Form" at bounding box center [289, 347] width 9 height 5
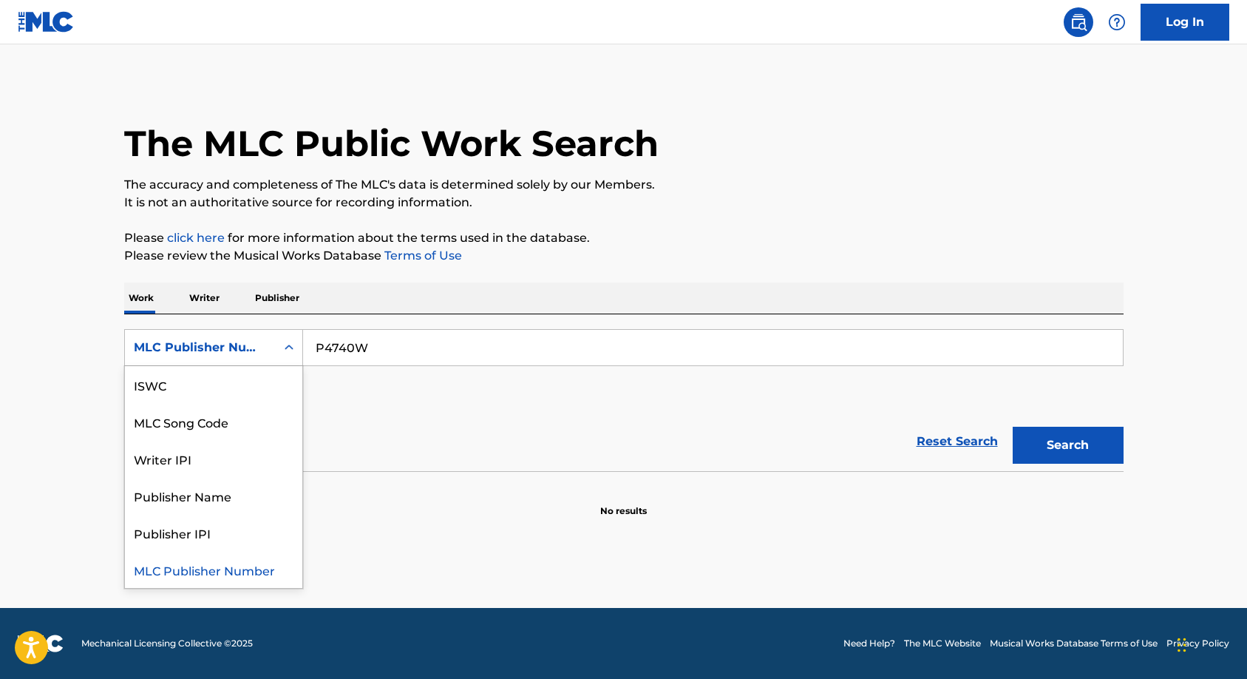
scroll to position [0, 0]
click at [208, 383] on div "Work Title" at bounding box center [213, 384] width 177 height 37
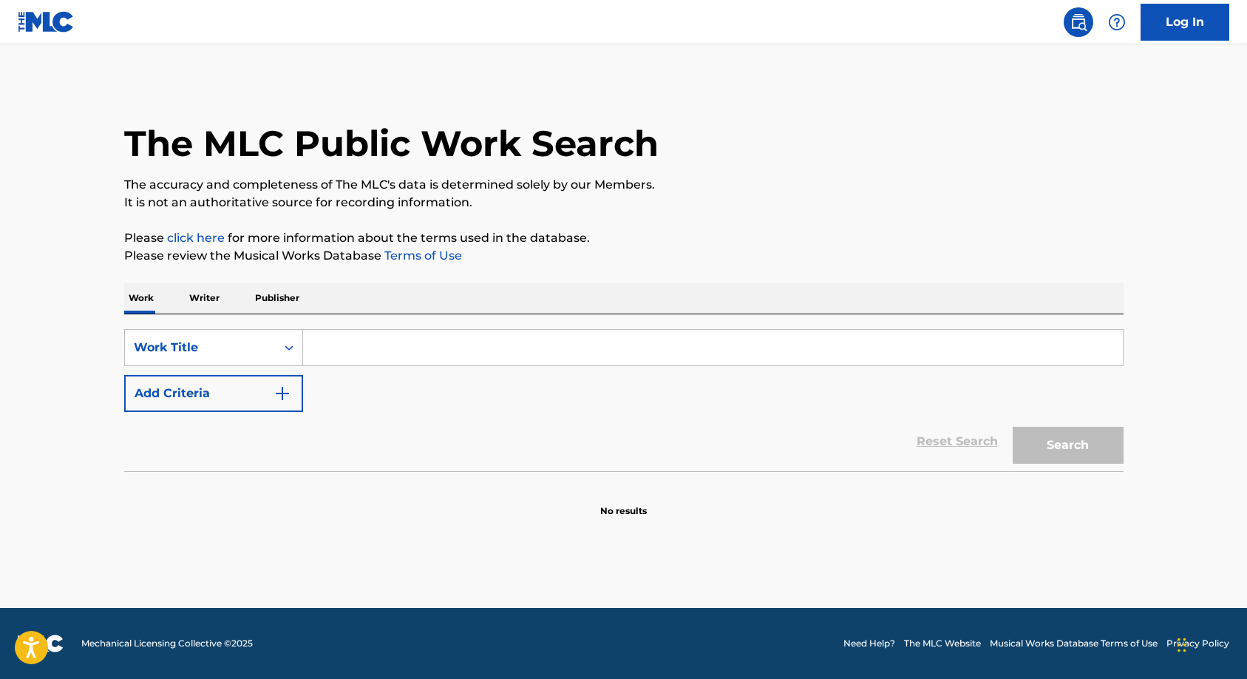
click at [361, 353] on input "Search Form" at bounding box center [713, 347] width 820 height 35
paste input "R2977S"
type input "R2977S"
click at [1050, 452] on button "Search" at bounding box center [1068, 445] width 111 height 37
click at [367, 350] on input "R2977S" at bounding box center [713, 347] width 820 height 35
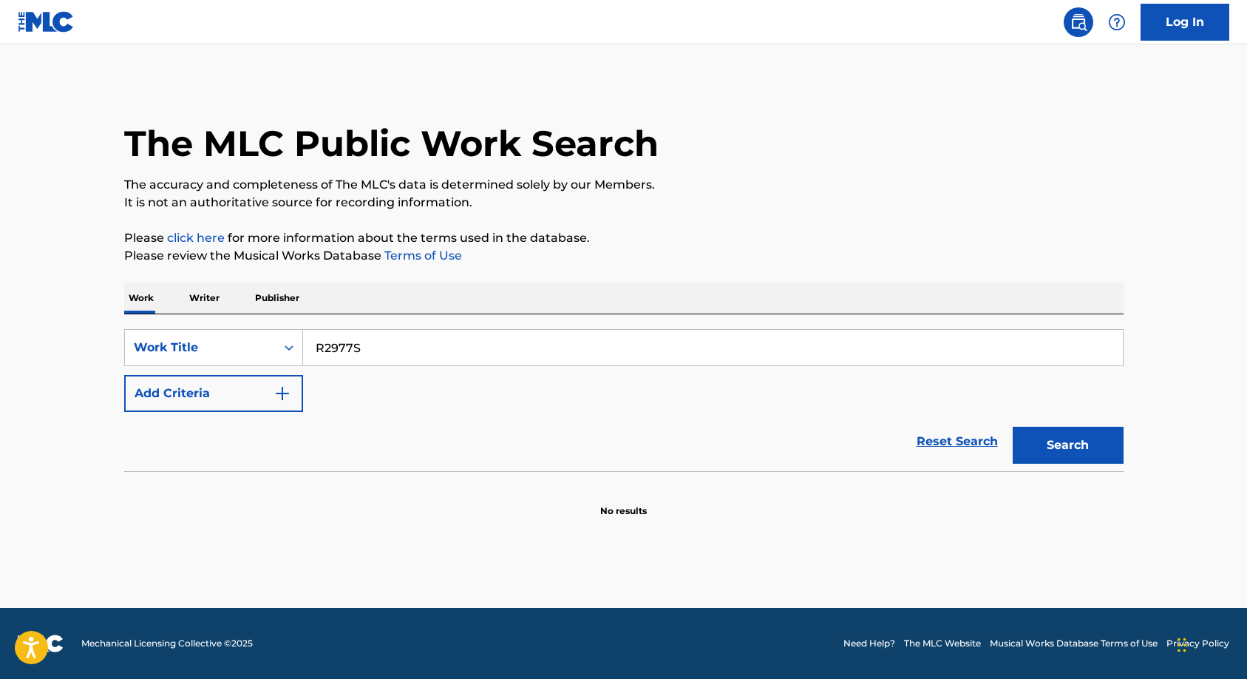
click at [316, 345] on input "R2977S" at bounding box center [713, 347] width 820 height 35
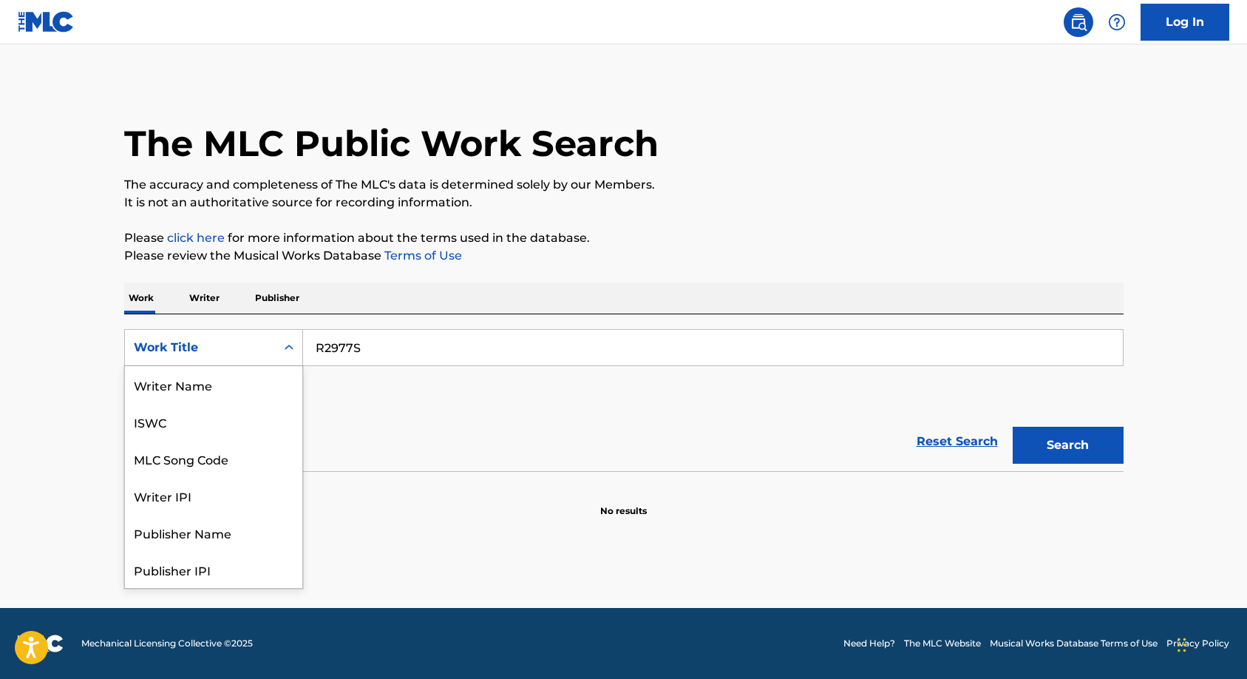
click at [285, 353] on icon "Search Form" at bounding box center [289, 347] width 15 height 15
click at [250, 389] on div "MLC Song Code" at bounding box center [213, 384] width 177 height 37
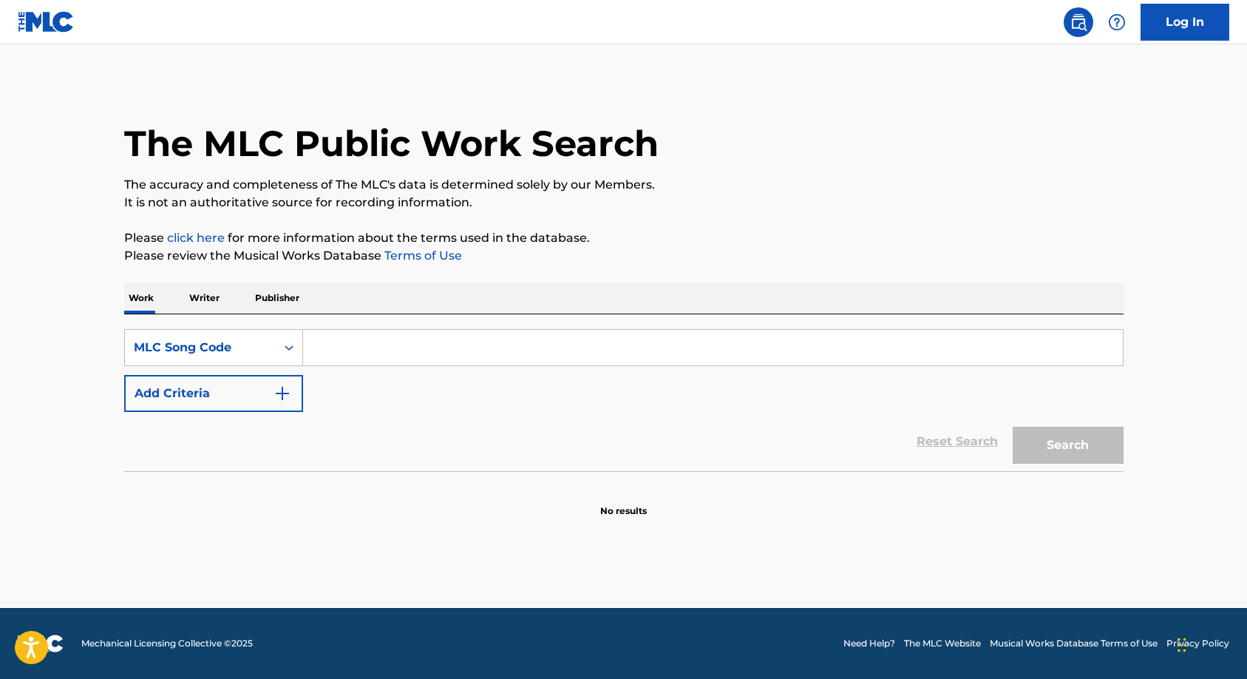
click at [347, 348] on input "Search Form" at bounding box center [713, 347] width 820 height 35
paste input "R2977S"
type input "R2977S"
click at [1069, 431] on button "Search" at bounding box center [1068, 445] width 111 height 37
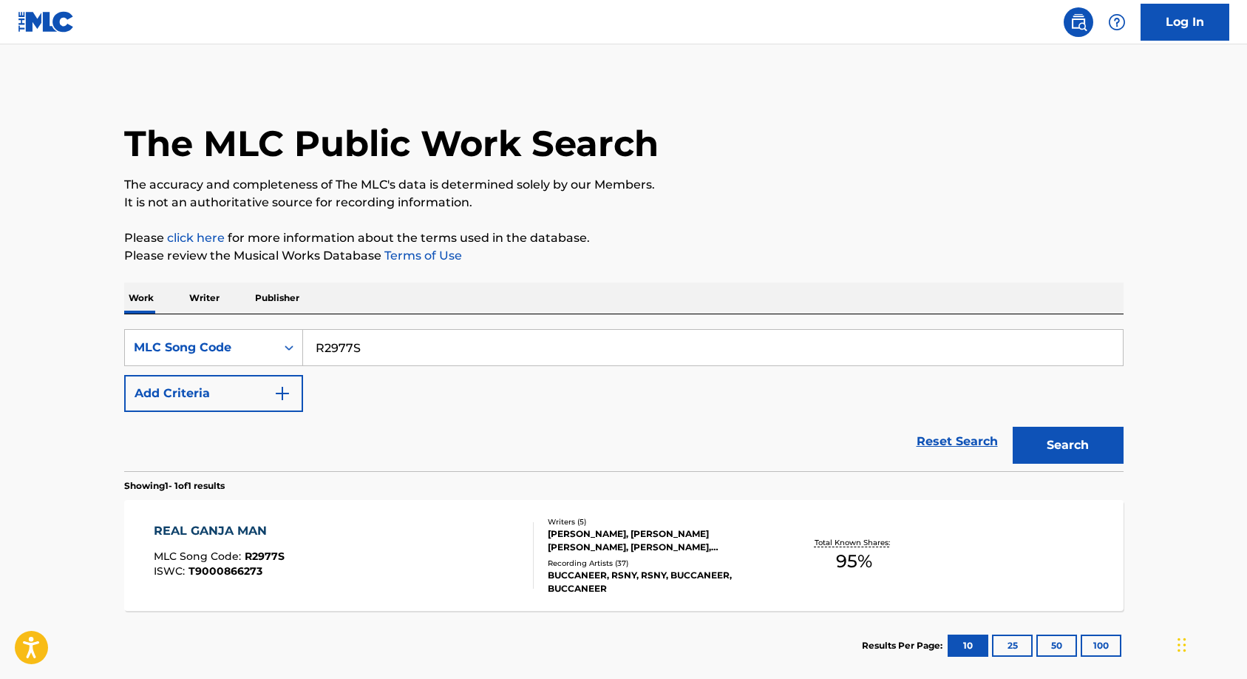
click at [622, 535] on div "[PERSON_NAME], [PERSON_NAME] [PERSON_NAME], [PERSON_NAME], [PERSON_NAME], [PERS…" at bounding box center [659, 540] width 223 height 27
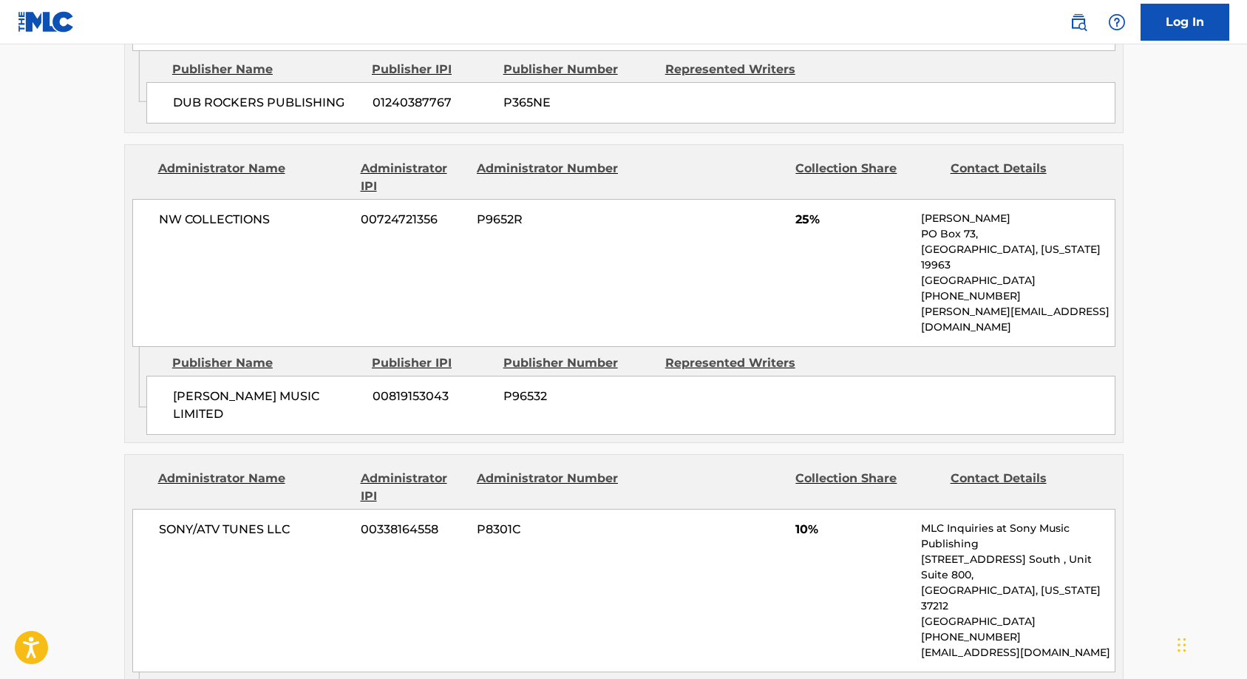
scroll to position [1232, 0]
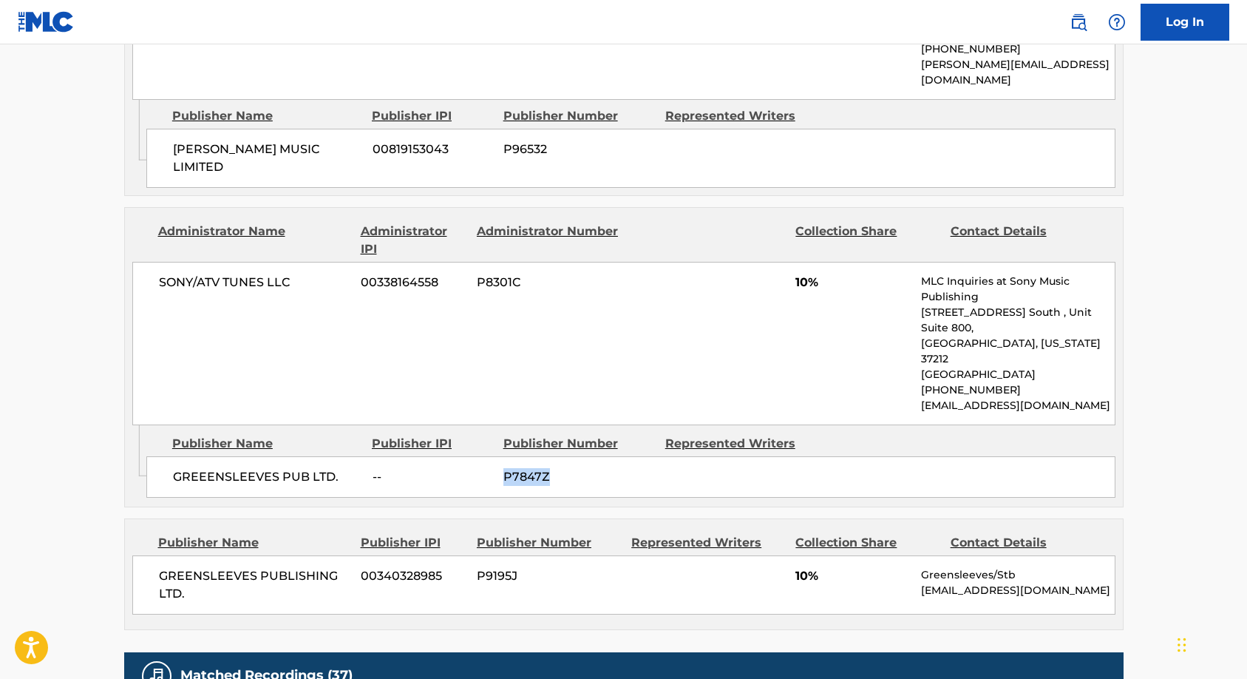
drag, startPoint x: 551, startPoint y: 404, endPoint x: 503, endPoint y: 404, distance: 48.0
click at [503, 468] on span "P7847Z" at bounding box center [578, 477] width 151 height 18
copy span "P7847Z"
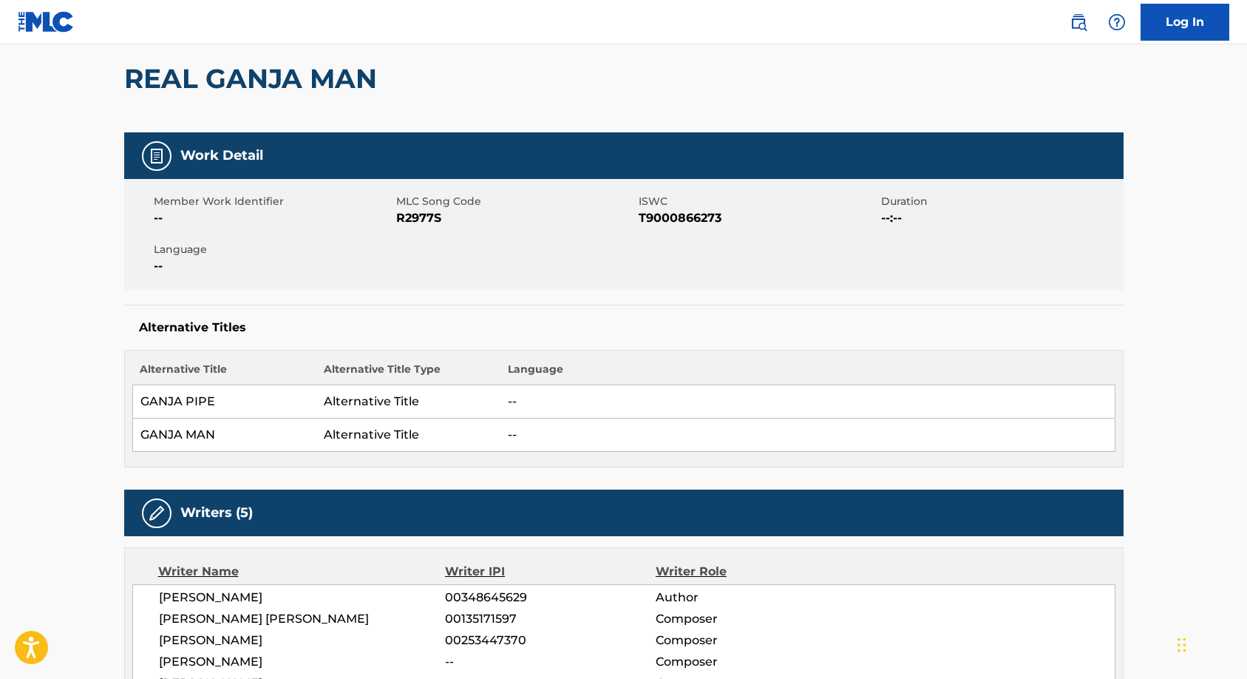
scroll to position [0, 0]
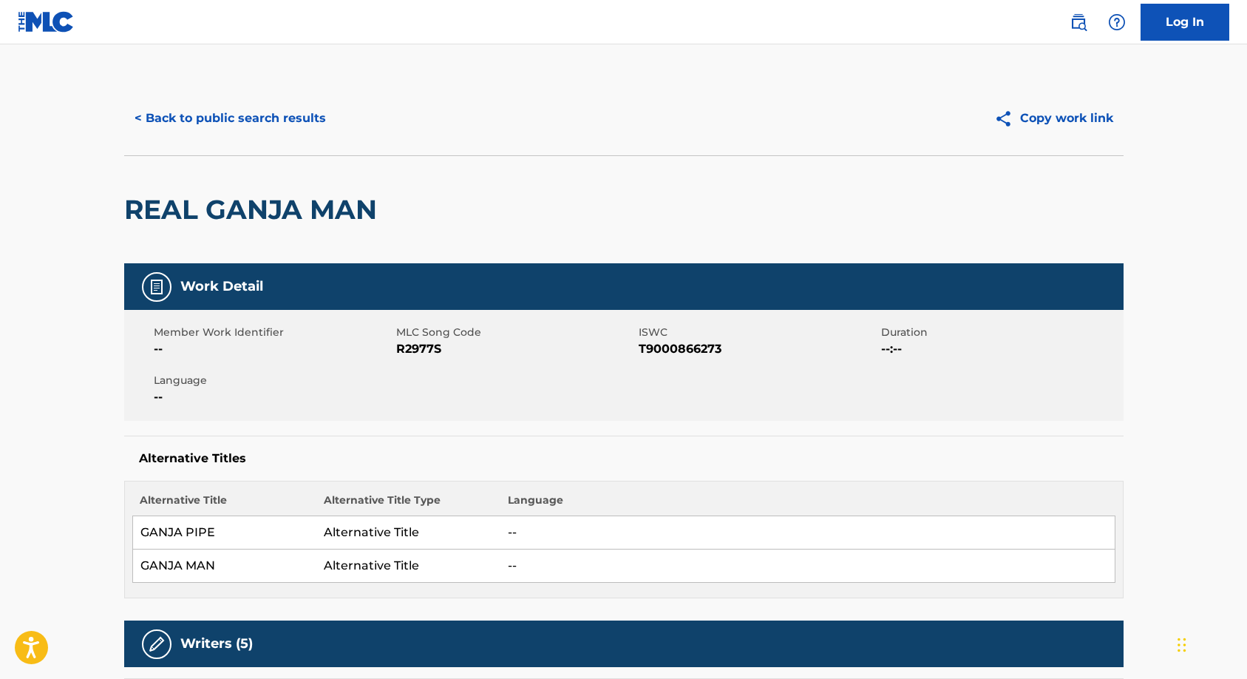
click at [247, 119] on button "< Back to public search results" at bounding box center [230, 118] width 212 height 37
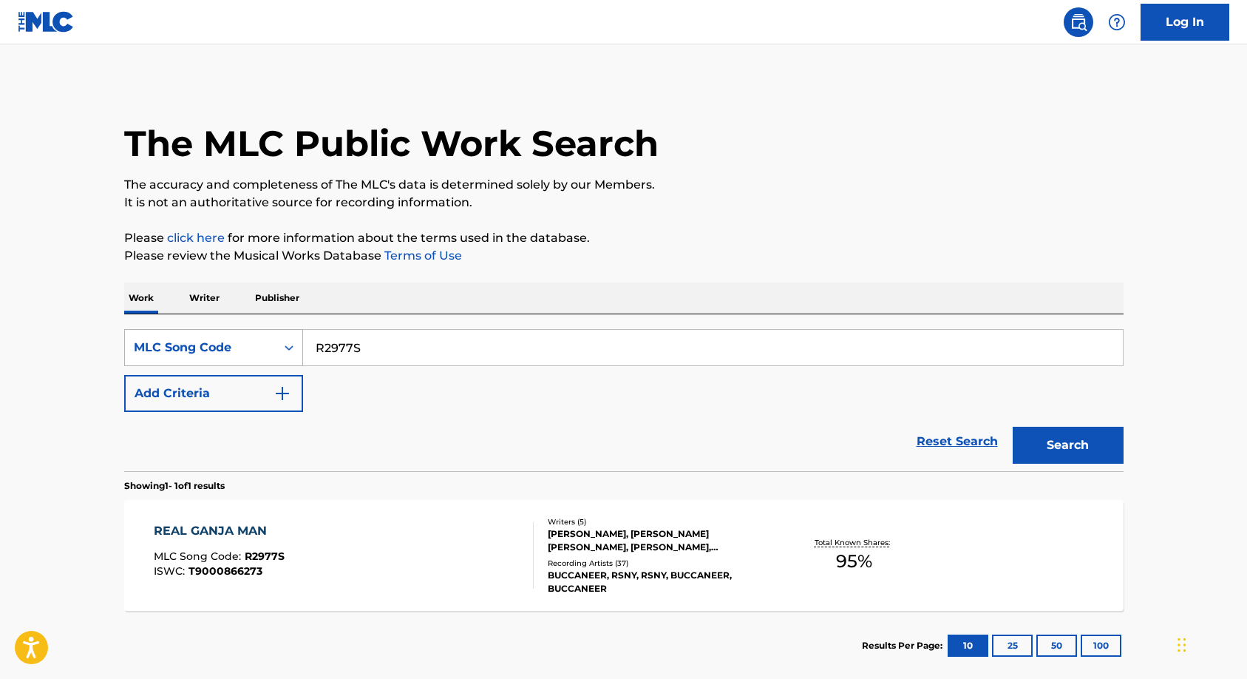
drag, startPoint x: 381, startPoint y: 352, endPoint x: 276, endPoint y: 349, distance: 105.7
click at [276, 349] on div "SearchWithCriteria432c51c1-459c-4037-aaab-cb75ee2f8558 MLC Song Code R2977S" at bounding box center [623, 347] width 999 height 37
paste input "P7847Z"
type input "P7847Z"
click at [1094, 446] on button "Search" at bounding box center [1068, 445] width 111 height 37
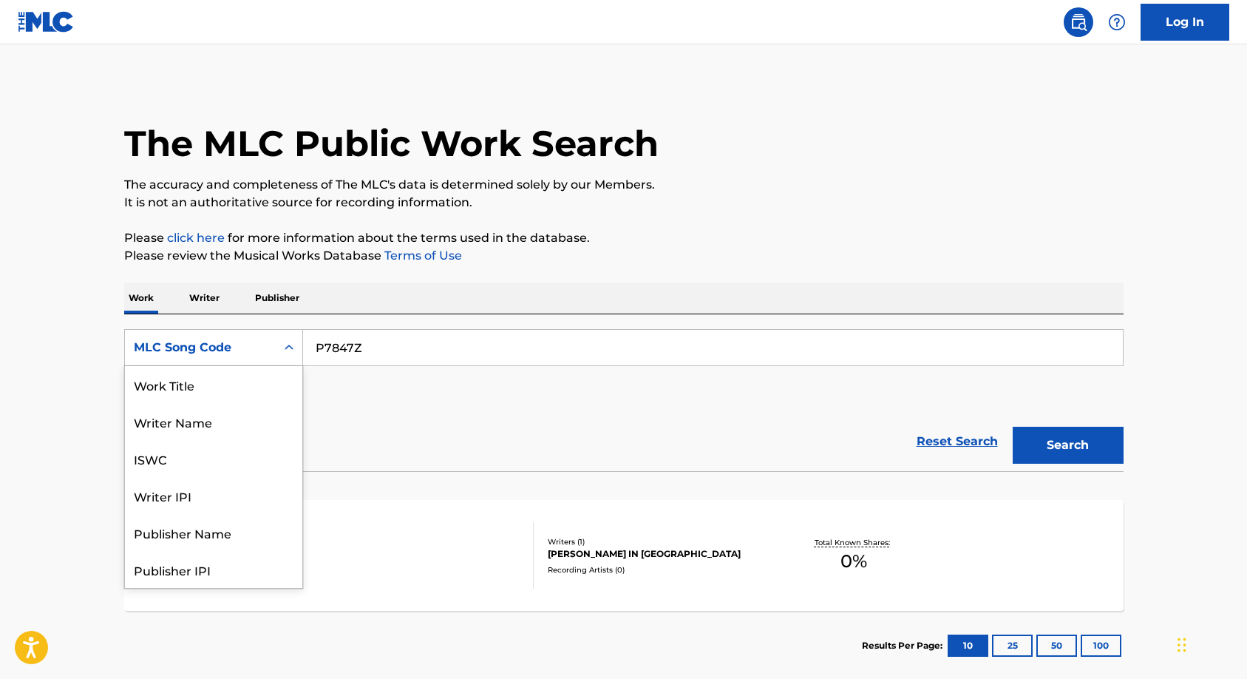
click at [284, 353] on icon "Search Form" at bounding box center [289, 347] width 15 height 15
click at [220, 530] on div "MLC Publisher Number" at bounding box center [213, 532] width 177 height 37
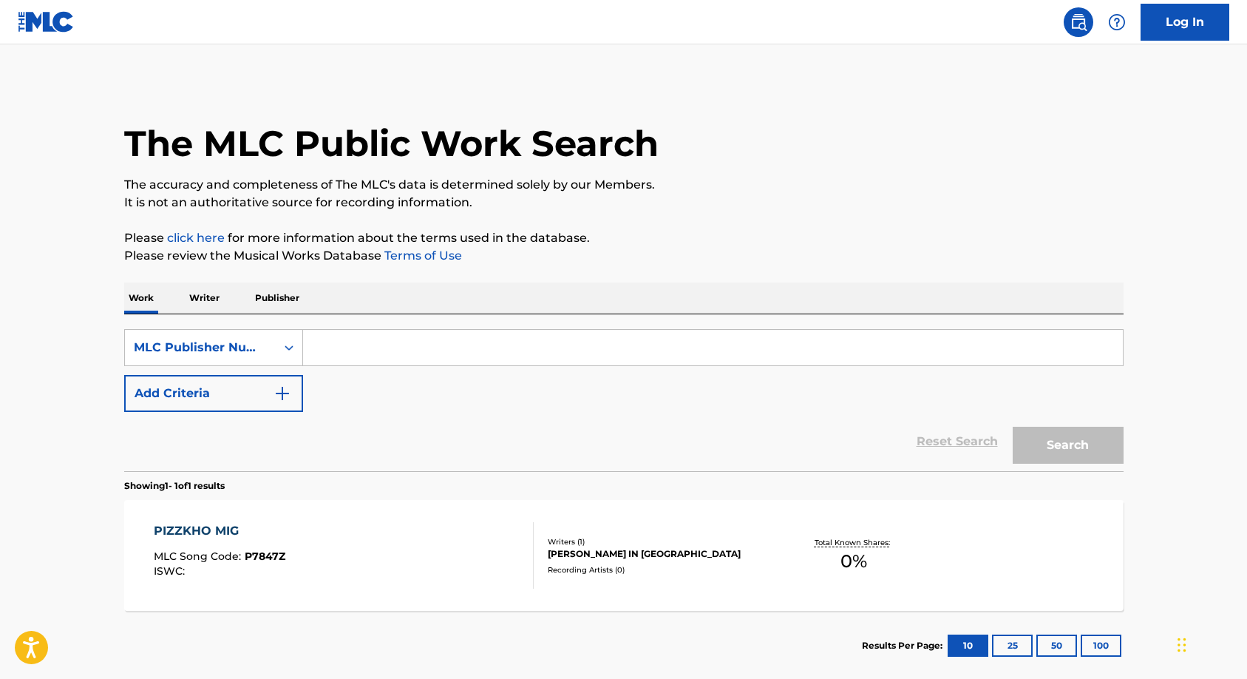
click at [350, 350] on input "Search Form" at bounding box center [713, 347] width 820 height 35
paste input "P7847Z"
type input "P7847Z"
click at [1060, 446] on button "Search" at bounding box center [1068, 445] width 111 height 37
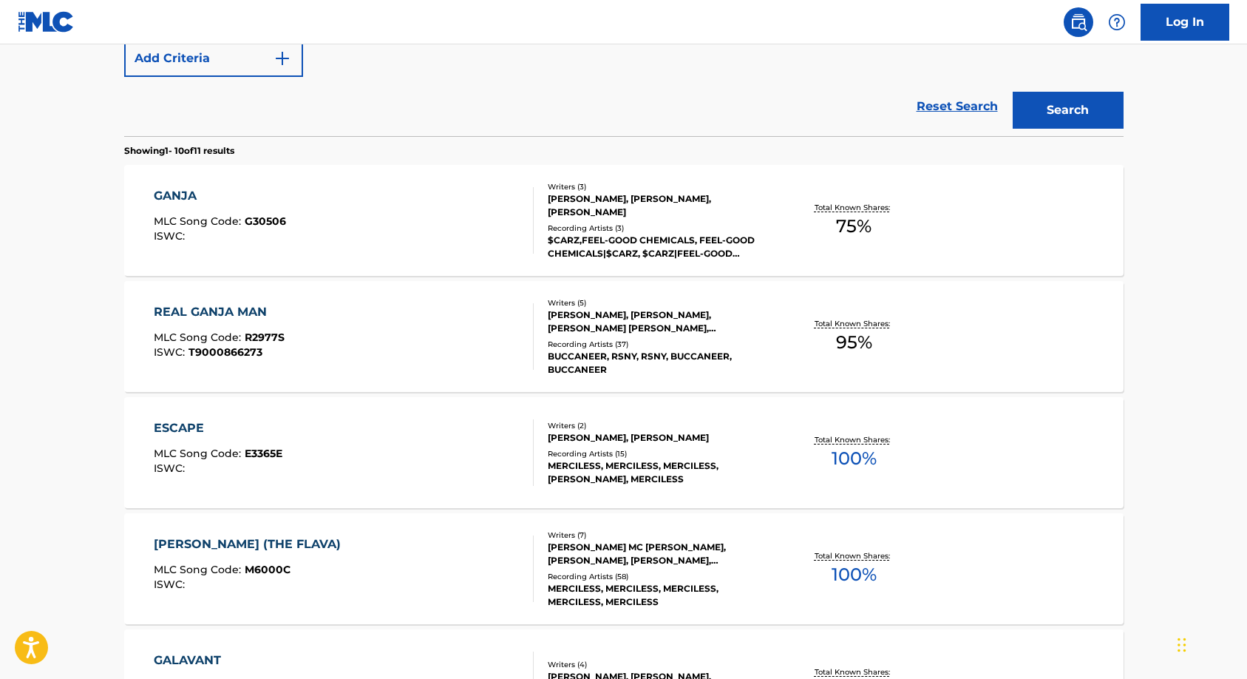
scroll to position [370, 0]
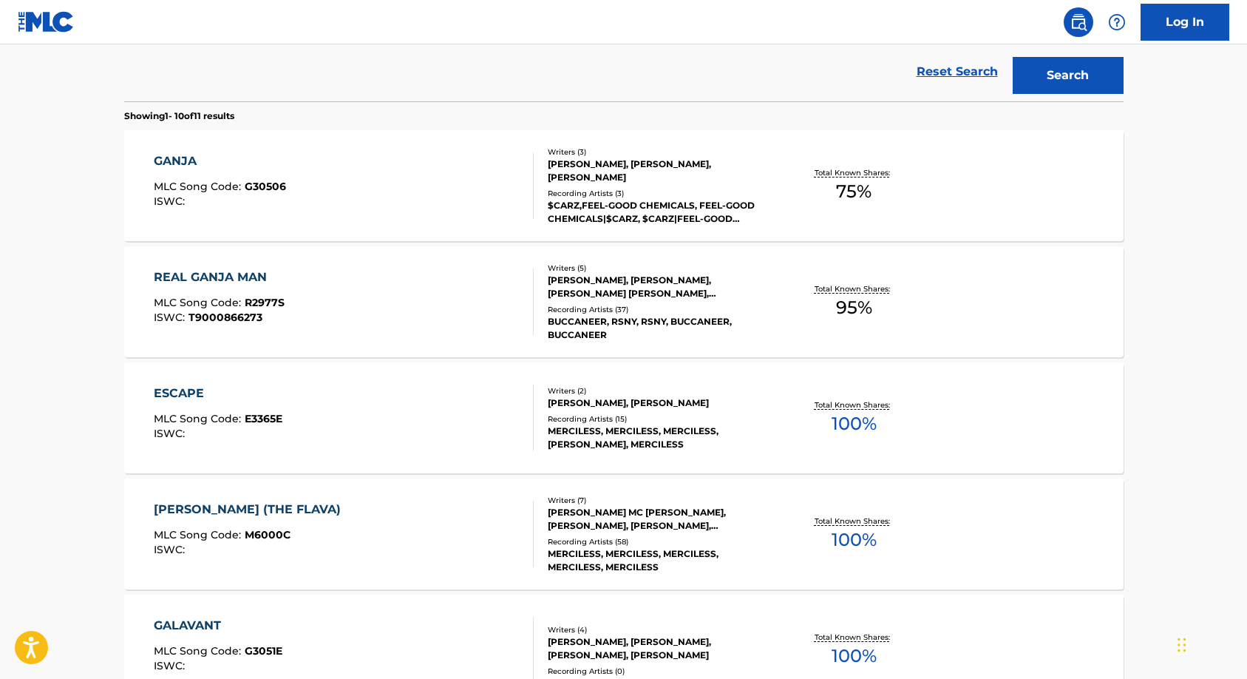
click at [661, 315] on div "BUCCANEER, RSNY, RSNY, BUCCANEER, BUCCANEER" at bounding box center [659, 328] width 223 height 27
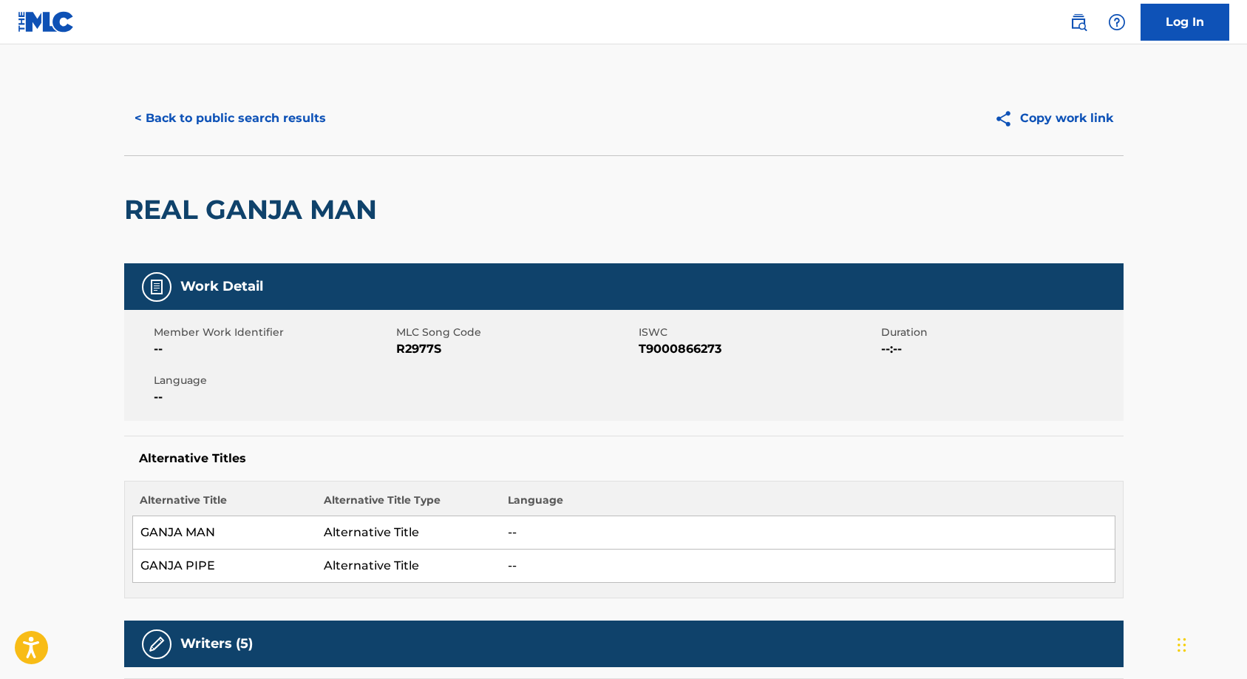
click at [163, 121] on button "< Back to public search results" at bounding box center [230, 118] width 212 height 37
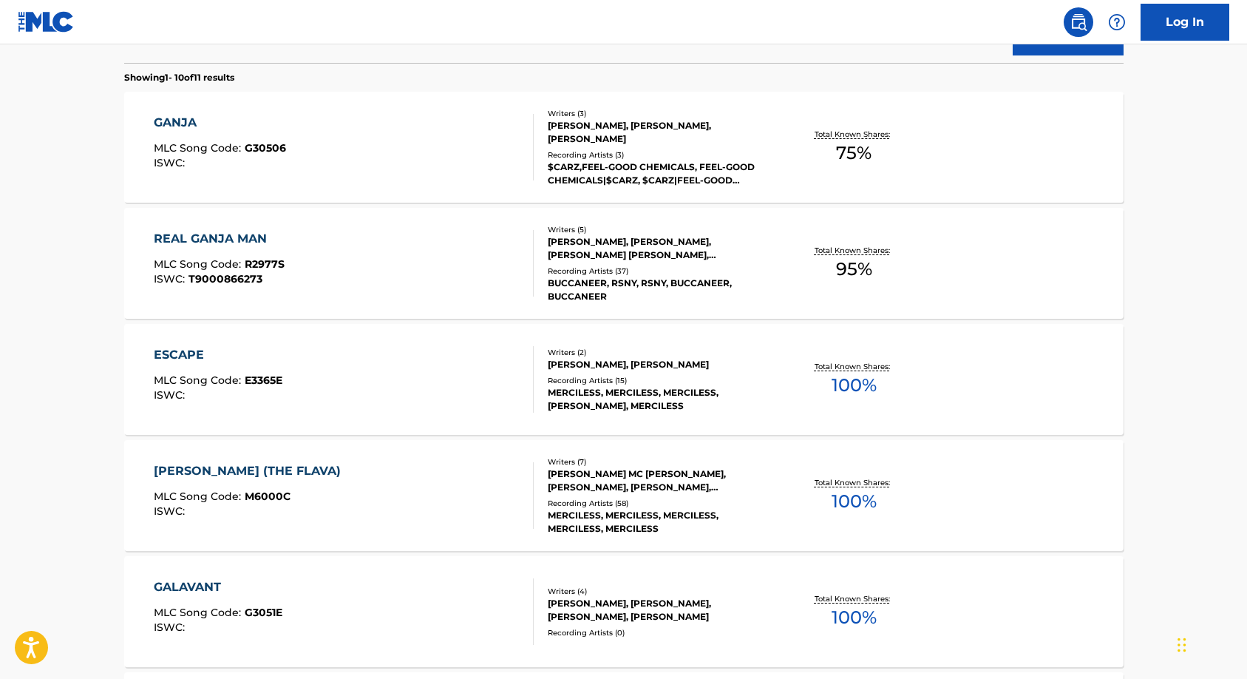
click at [181, 357] on div "ESCAPE" at bounding box center [218, 355] width 129 height 18
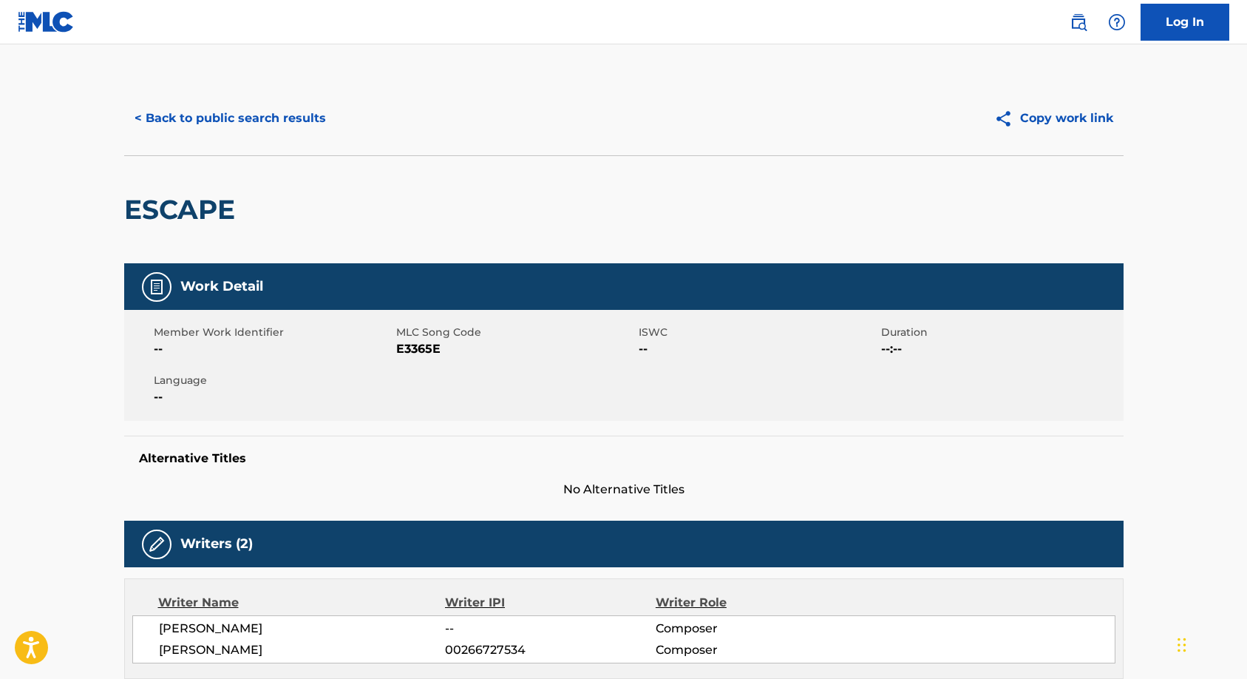
click at [181, 111] on button "< Back to public search results" at bounding box center [230, 118] width 212 height 37
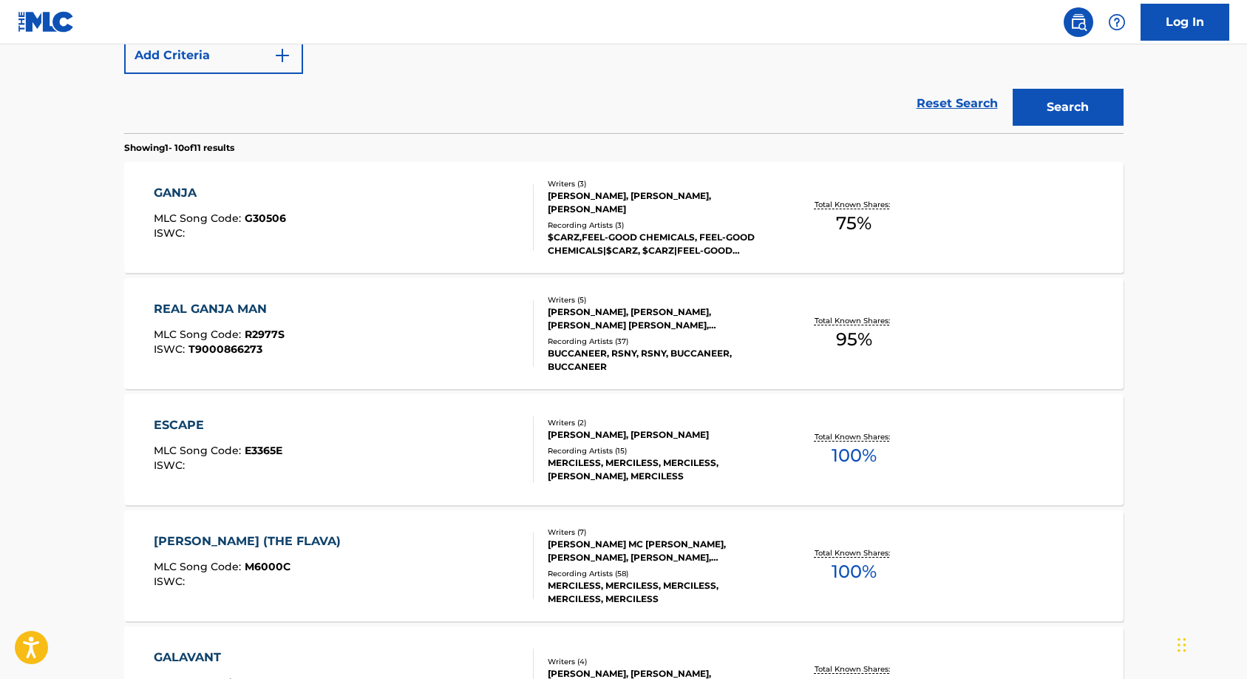
scroll to position [200, 0]
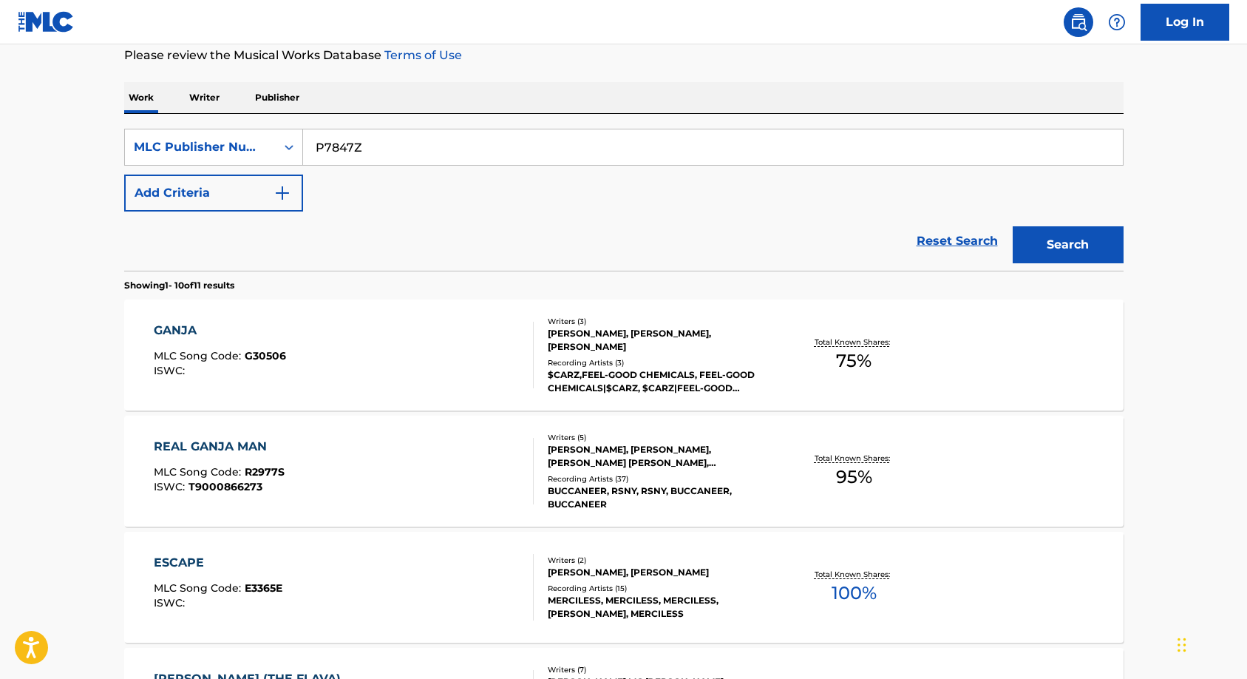
click at [599, 466] on div "[PERSON_NAME], [PERSON_NAME], [PERSON_NAME] [PERSON_NAME], [PERSON_NAME], [PERS…" at bounding box center [659, 456] width 223 height 27
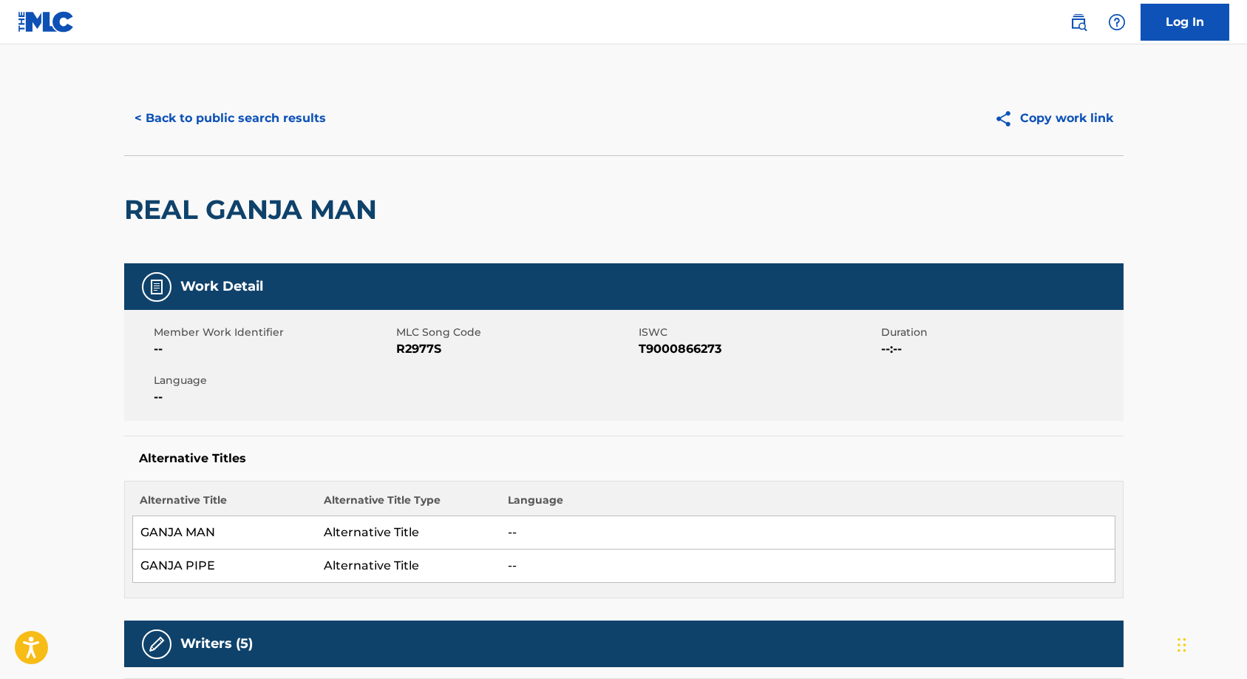
click at [163, 114] on button "< Back to public search results" at bounding box center [230, 118] width 212 height 37
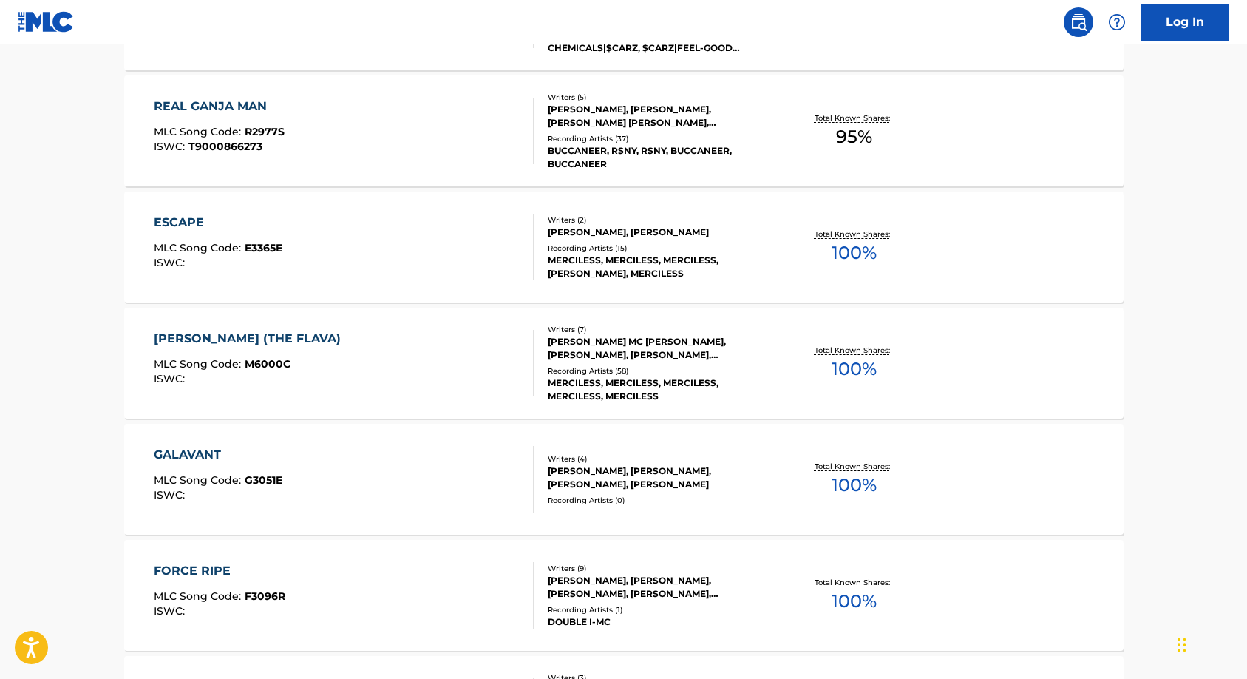
scroll to position [570, 0]
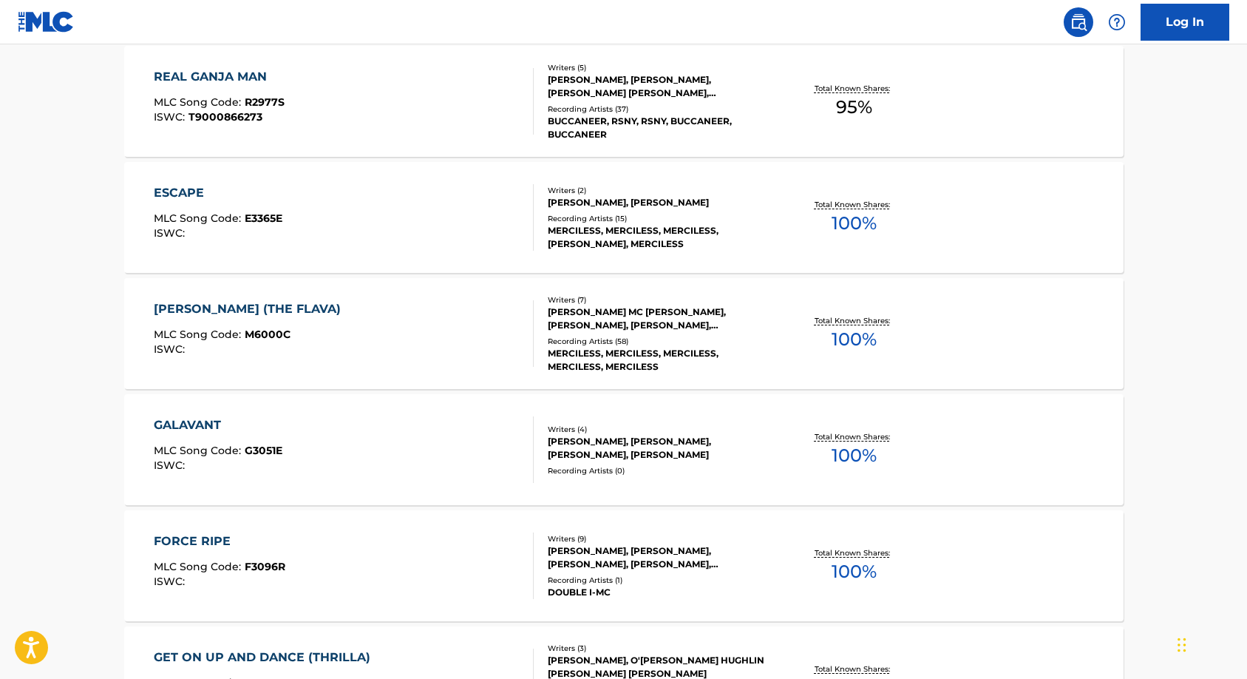
click at [229, 307] on div "[PERSON_NAME] (THE FLAVA)" at bounding box center [251, 309] width 194 height 18
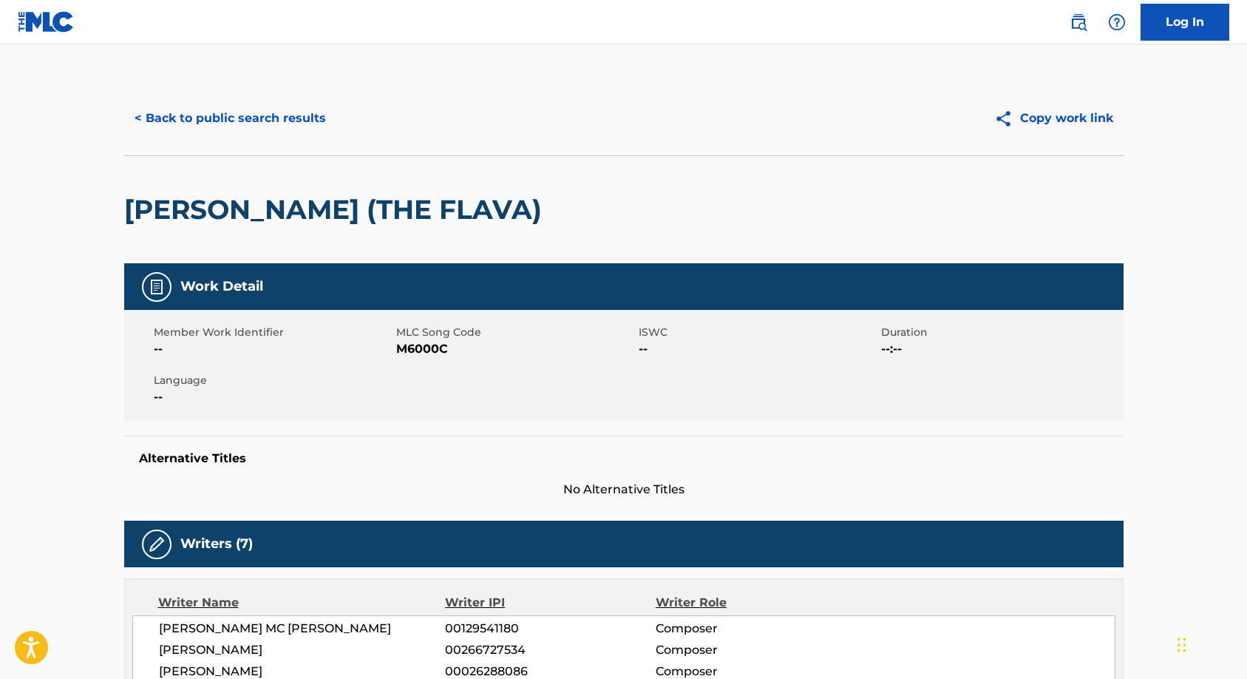
click at [198, 112] on button "< Back to public search results" at bounding box center [230, 118] width 212 height 37
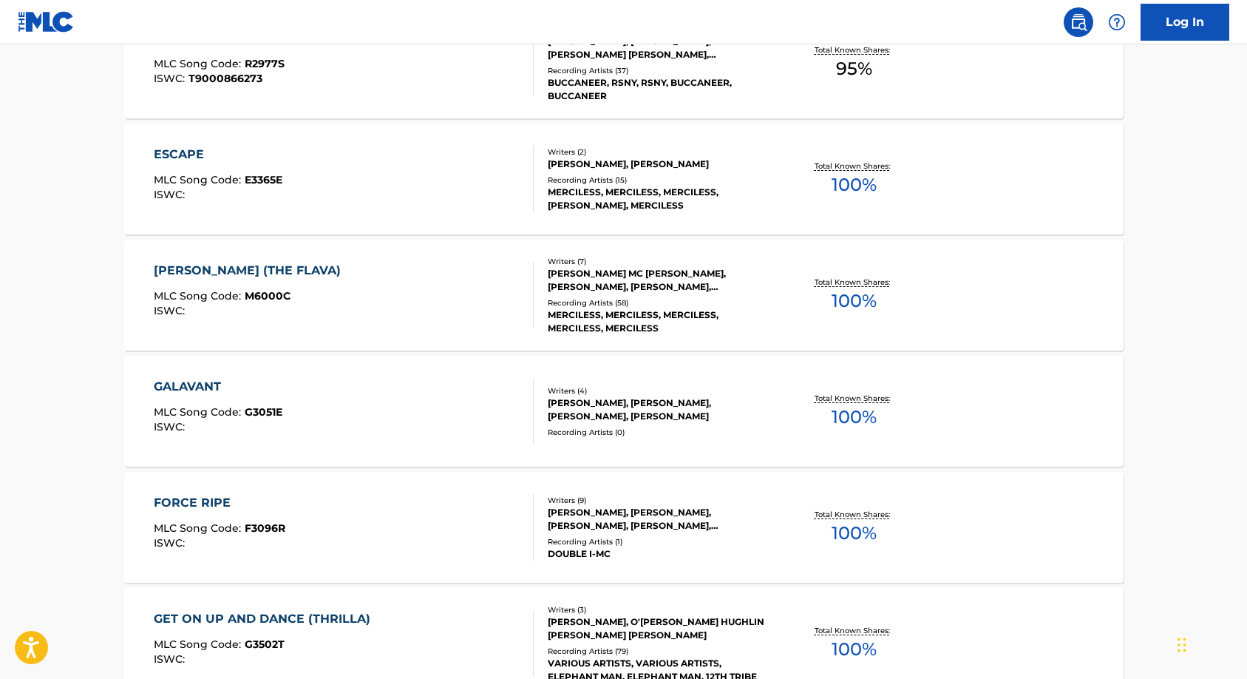
click at [191, 384] on div "GALAVANT" at bounding box center [218, 387] width 129 height 18
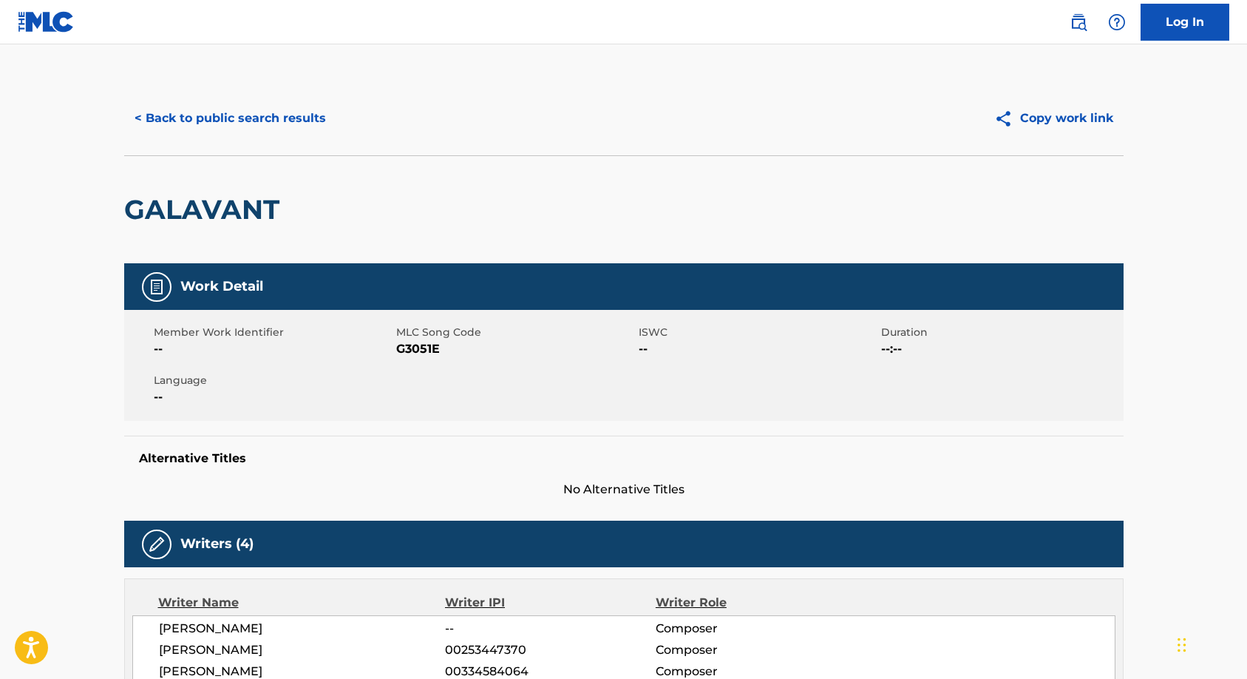
click at [237, 120] on button "< Back to public search results" at bounding box center [230, 118] width 212 height 37
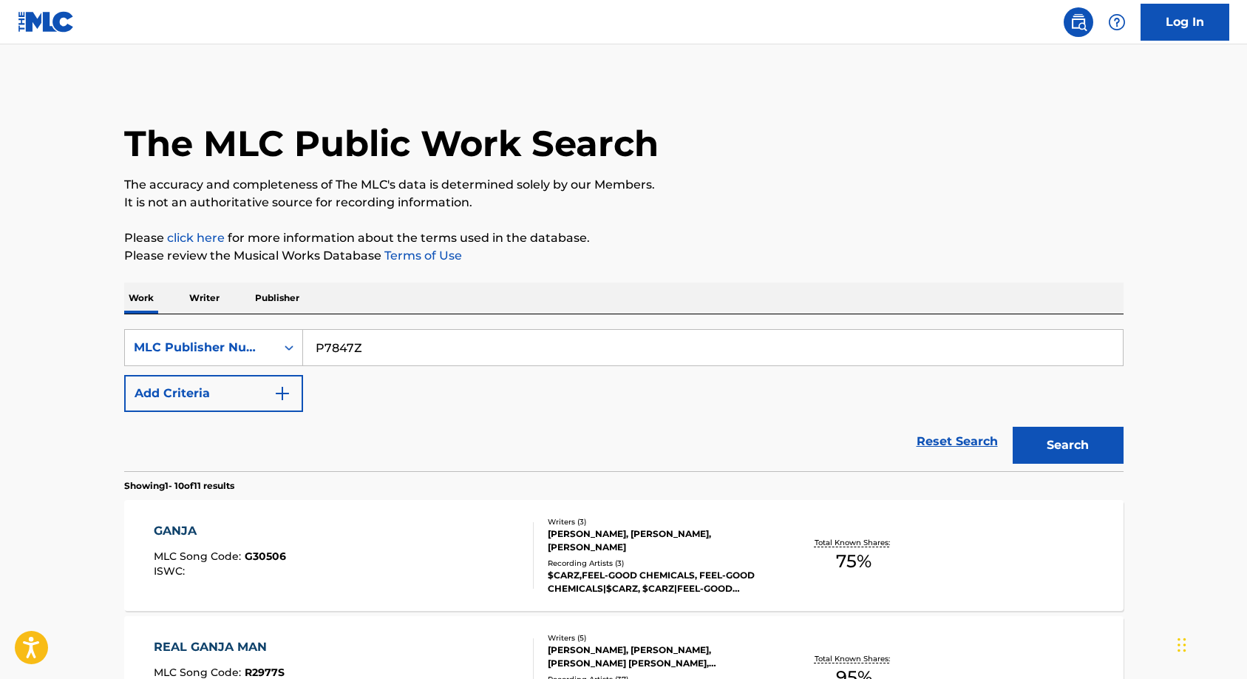
scroll to position [647, 0]
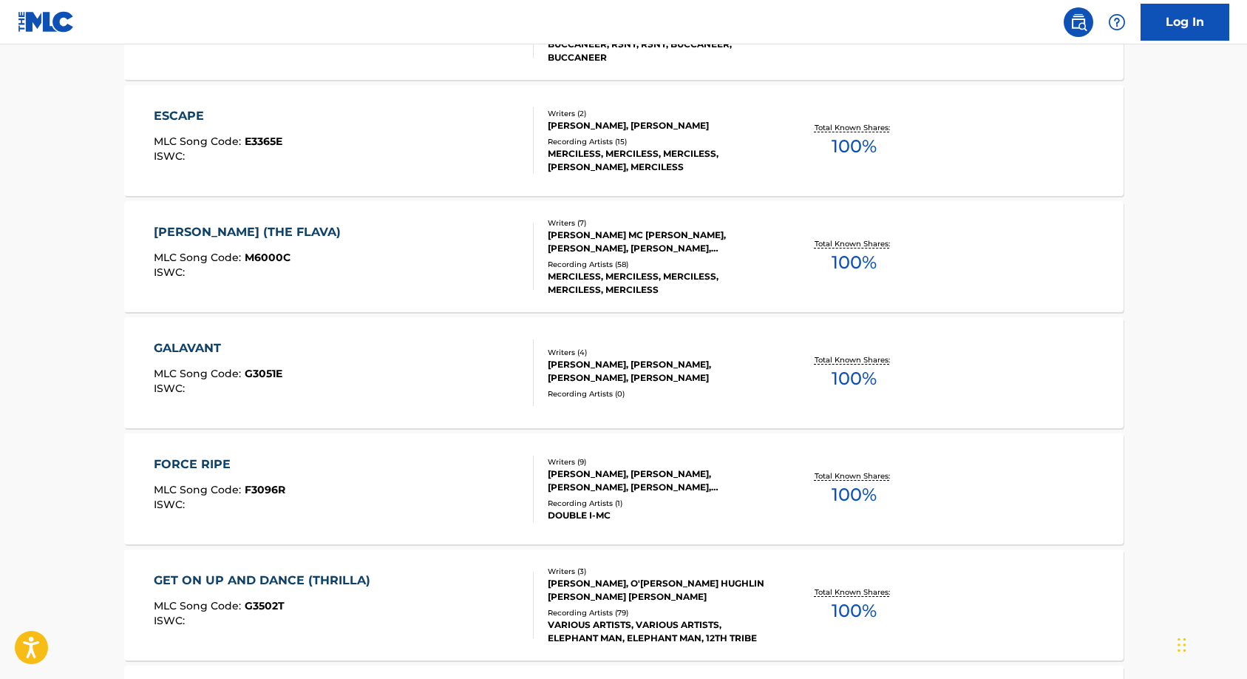
click at [202, 463] on div "FORCE RIPE" at bounding box center [220, 464] width 132 height 18
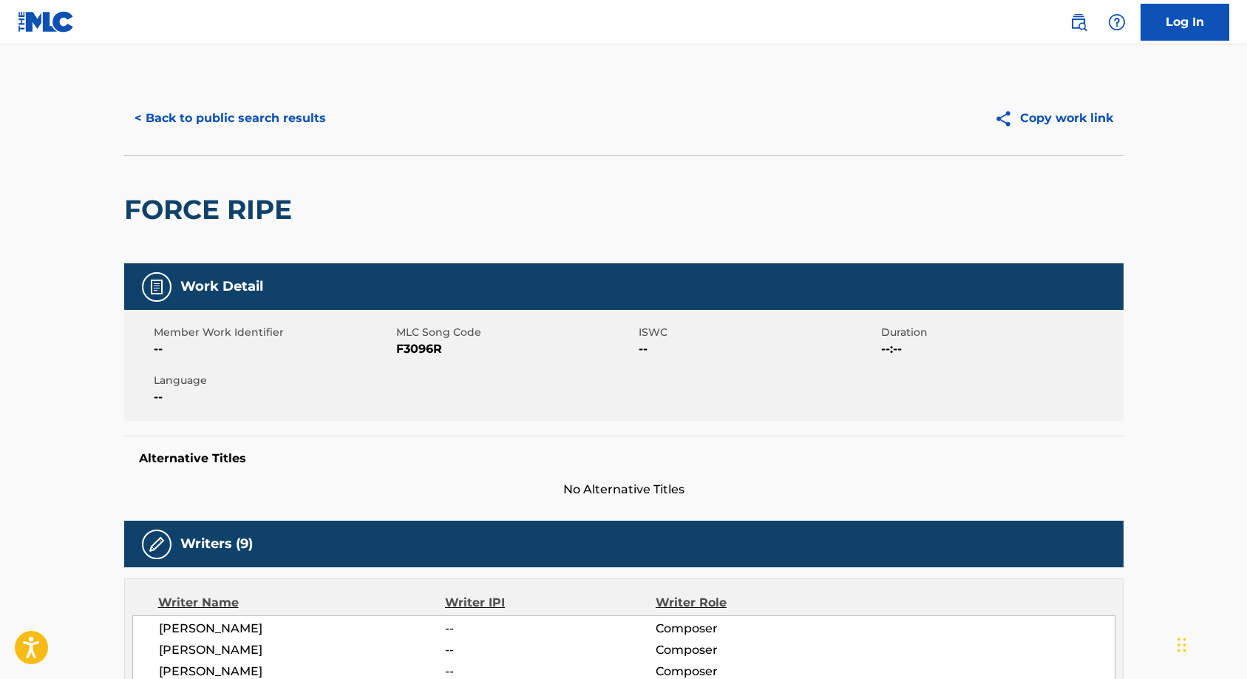
click at [221, 124] on button "< Back to public search results" at bounding box center [230, 118] width 212 height 37
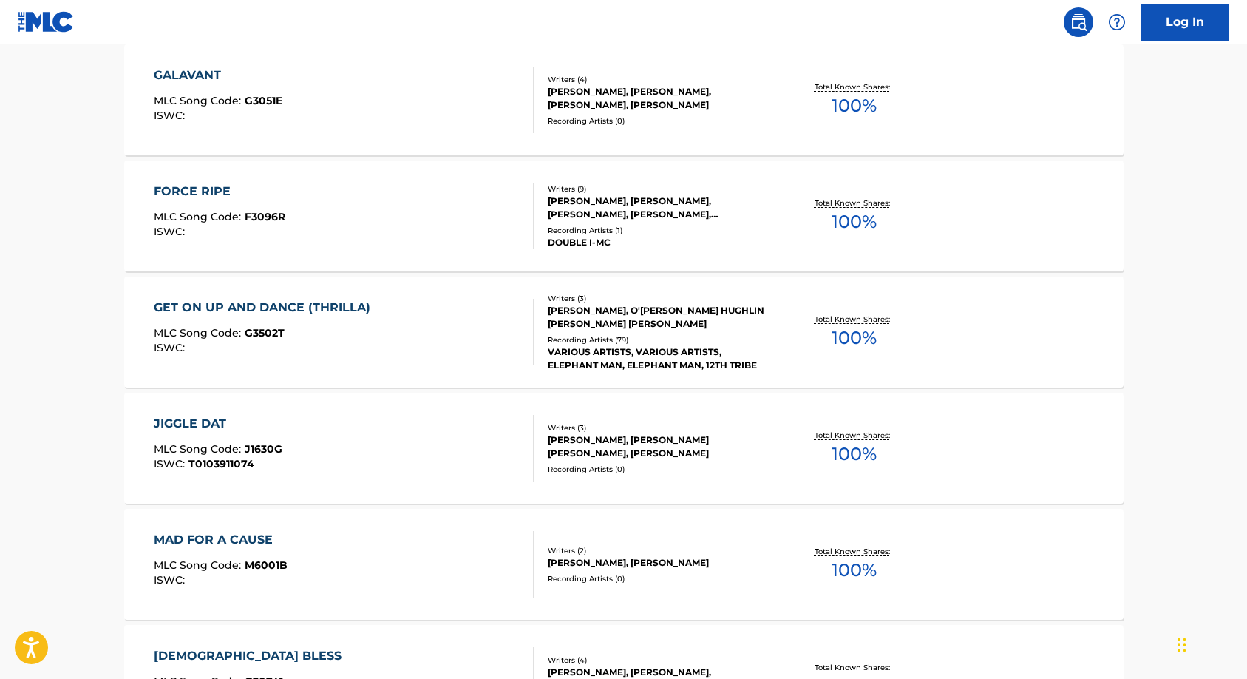
scroll to position [931, 0]
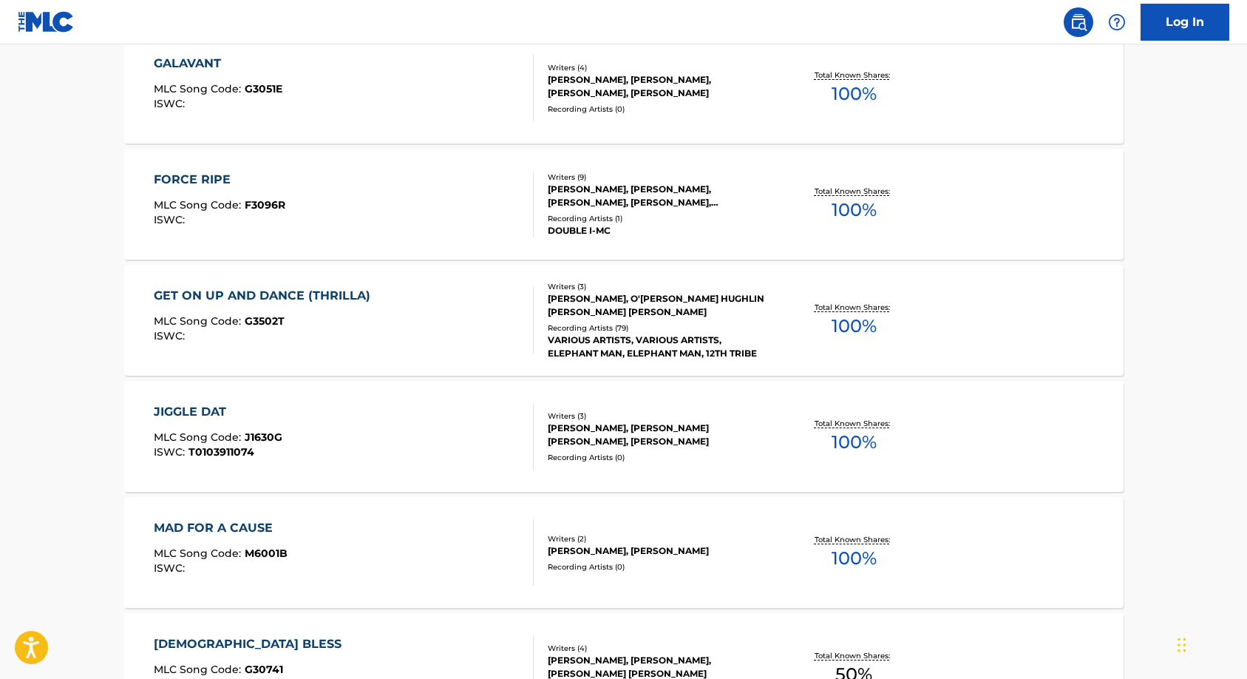
click at [559, 322] on div "Recording Artists ( 79 )" at bounding box center [659, 327] width 223 height 11
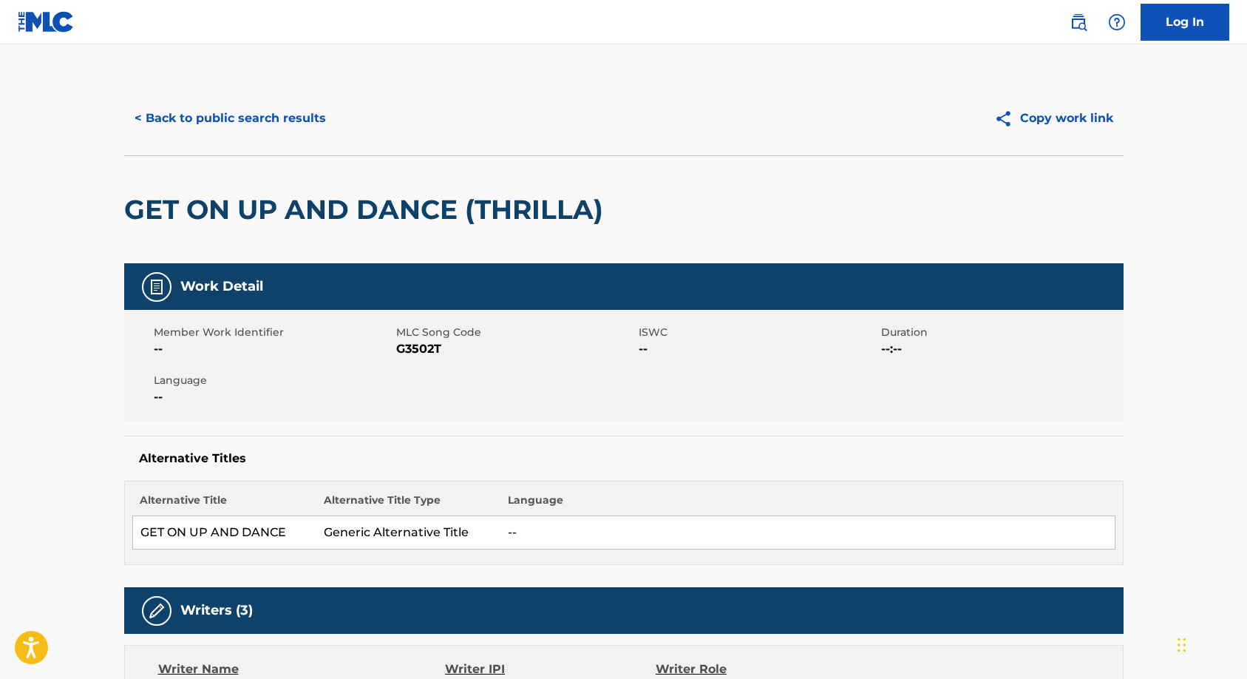
click at [186, 114] on button "< Back to public search results" at bounding box center [230, 118] width 212 height 37
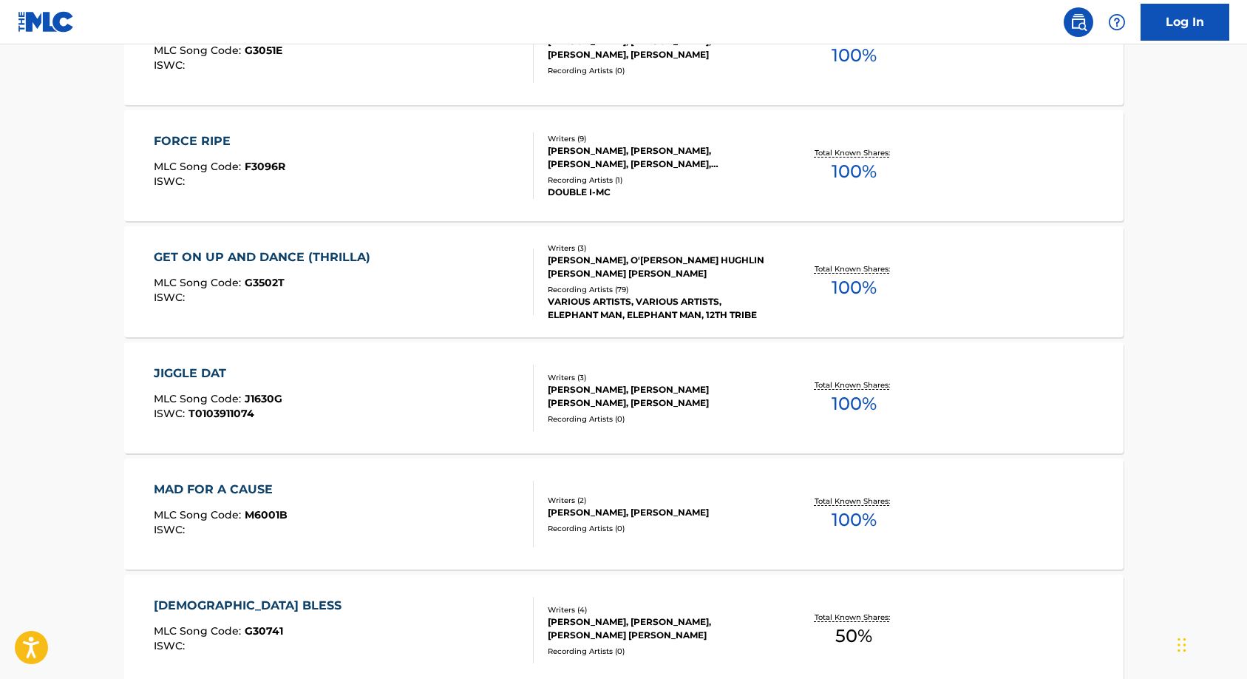
click at [201, 378] on div "JIGGLE DAT" at bounding box center [218, 373] width 129 height 18
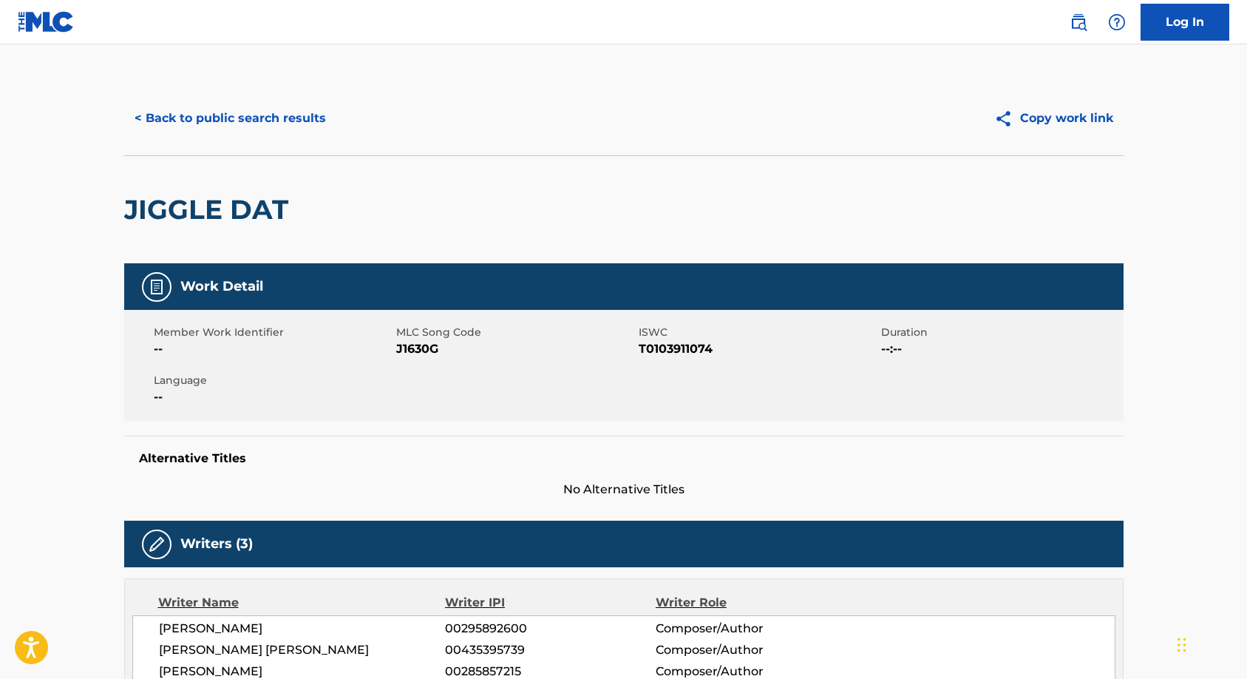
click at [238, 121] on button "< Back to public search results" at bounding box center [230, 118] width 212 height 37
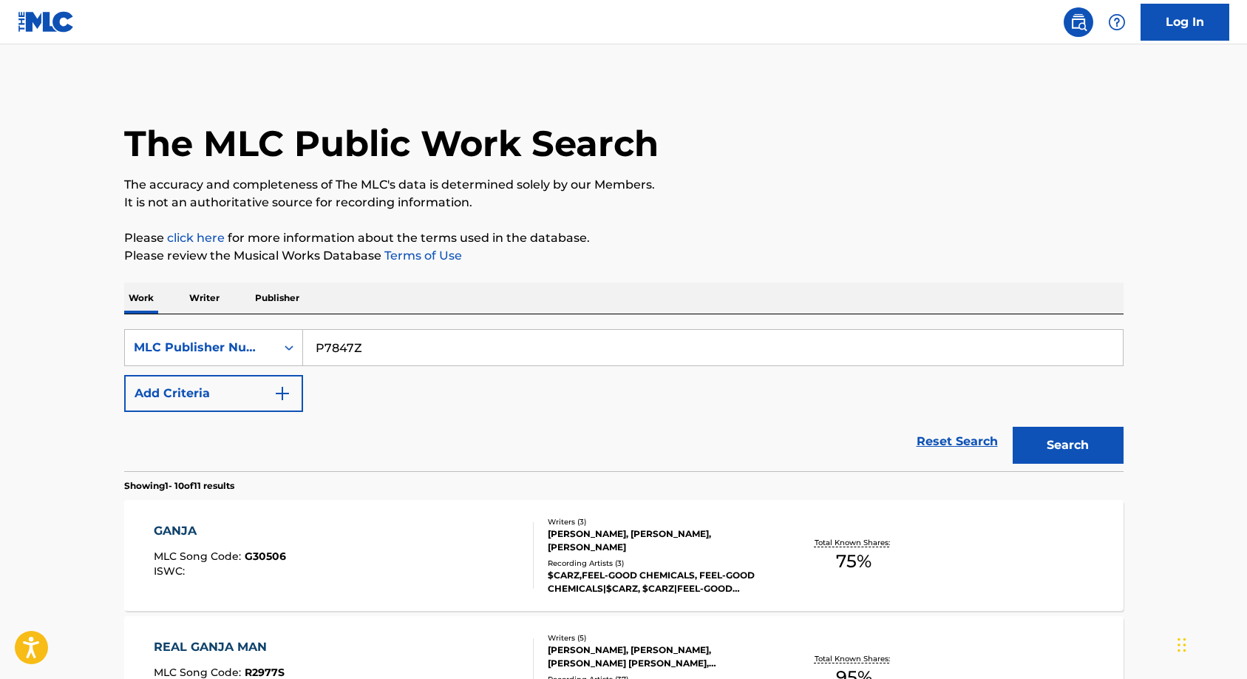
scroll to position [1008, 0]
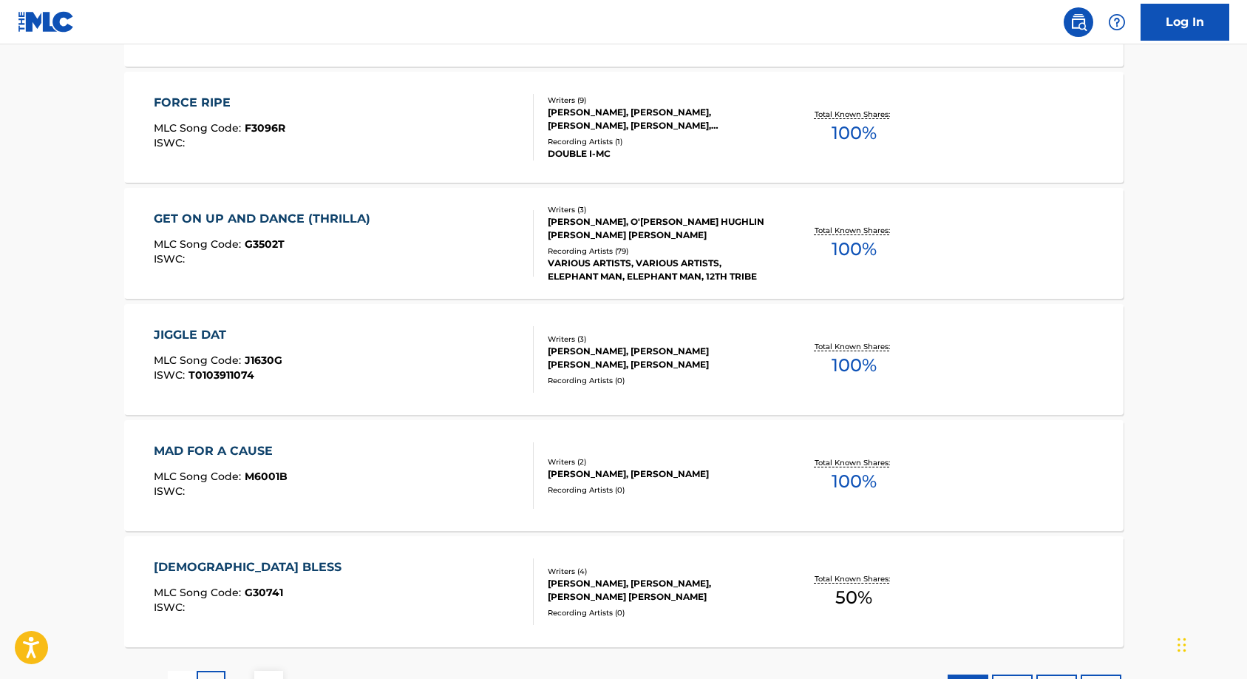
click at [246, 452] on div "MAD FOR A CAUSE" at bounding box center [221, 451] width 134 height 18
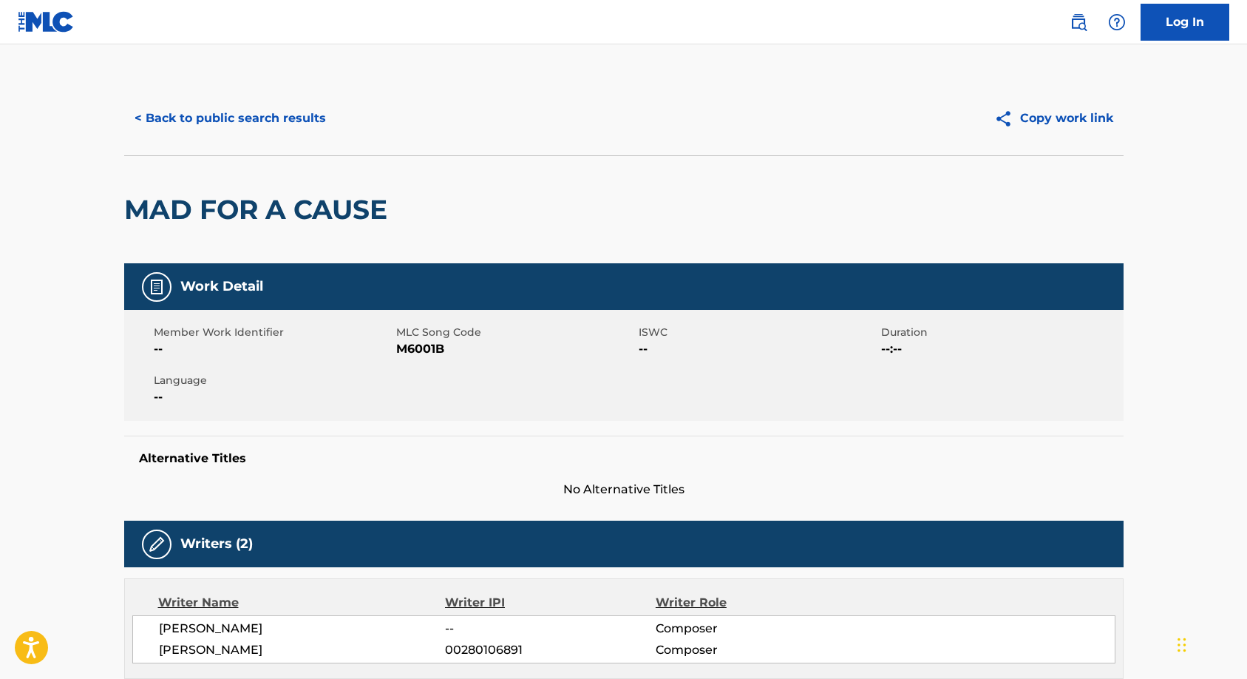
click at [175, 114] on button "< Back to public search results" at bounding box center [230, 118] width 212 height 37
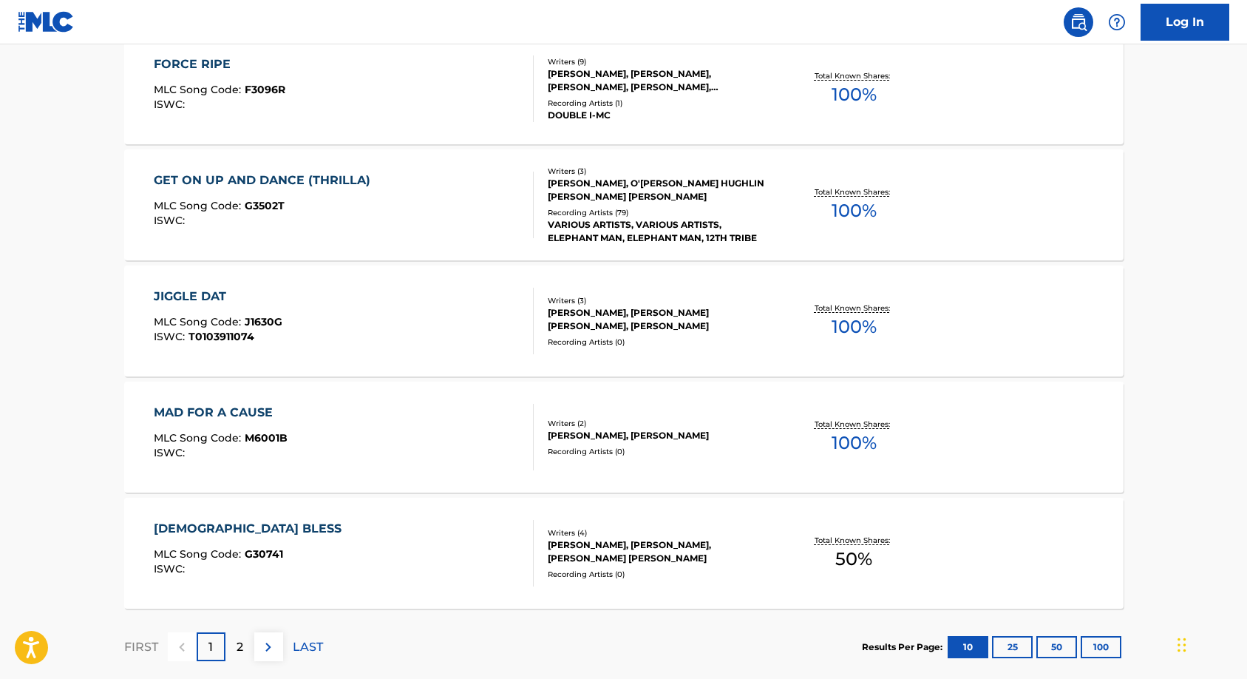
click at [200, 529] on div "[DEMOGRAPHIC_DATA] BLESS" at bounding box center [251, 529] width 195 height 18
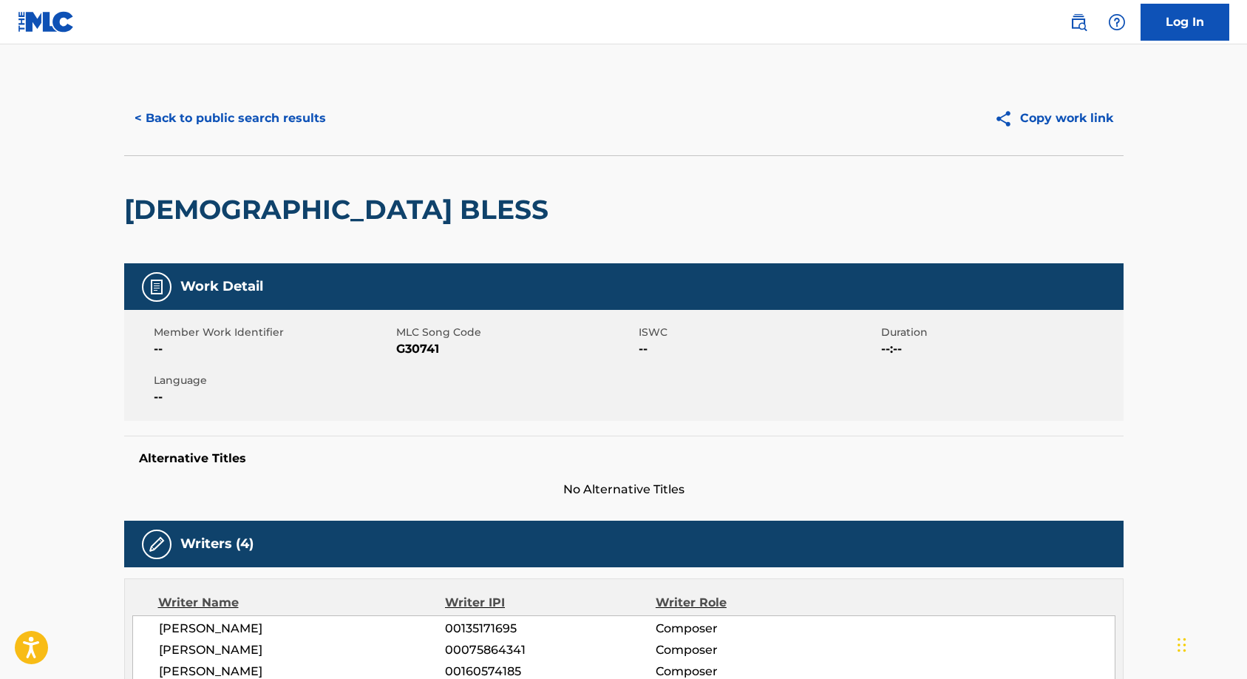
click at [213, 120] on button "< Back to public search results" at bounding box center [230, 118] width 212 height 37
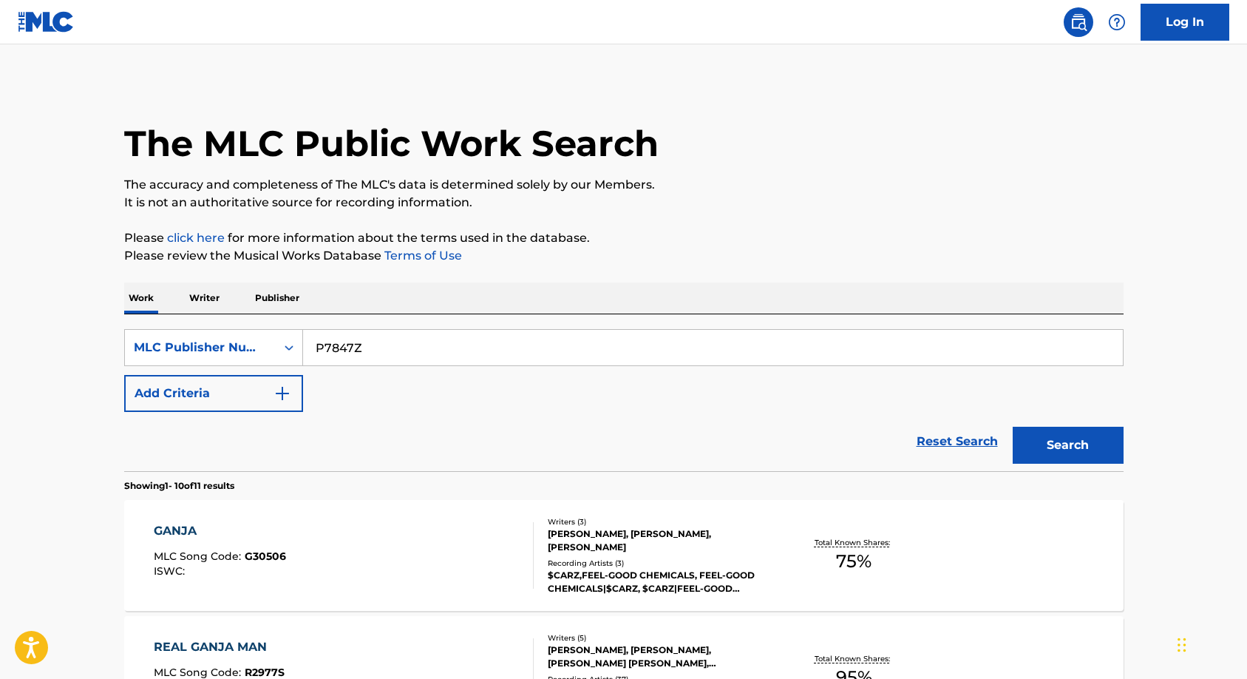
scroll to position [1085, 0]
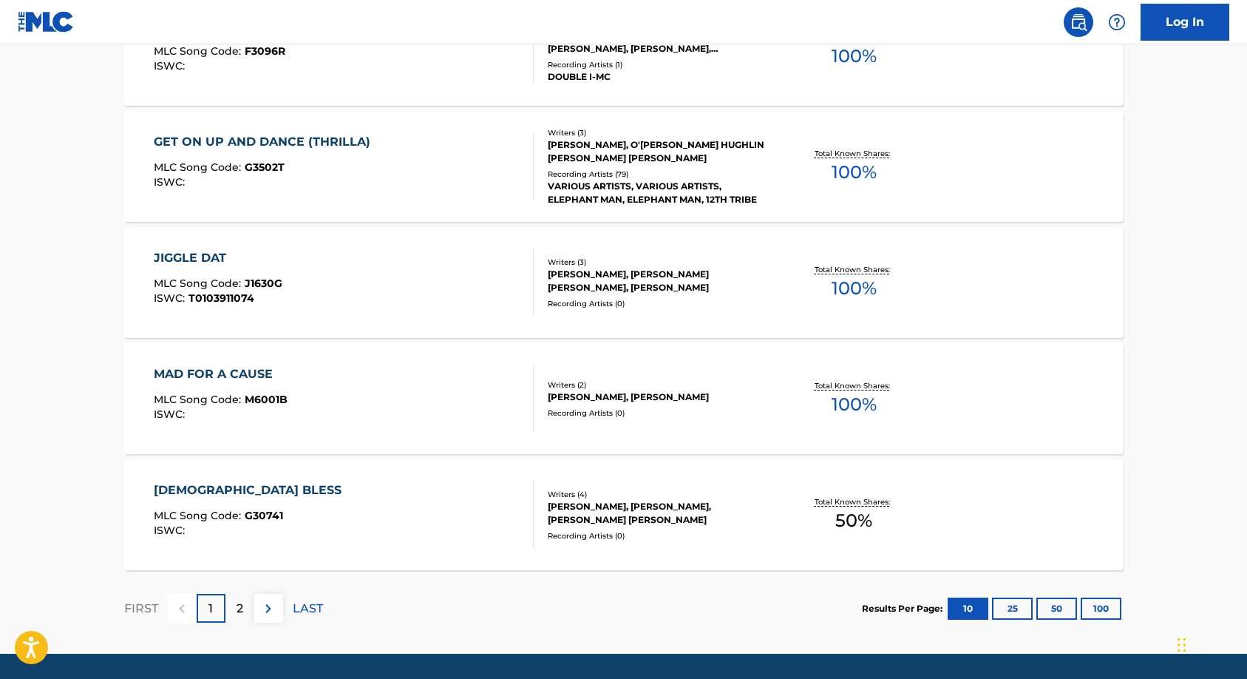
click at [248, 603] on div "2" at bounding box center [239, 608] width 29 height 29
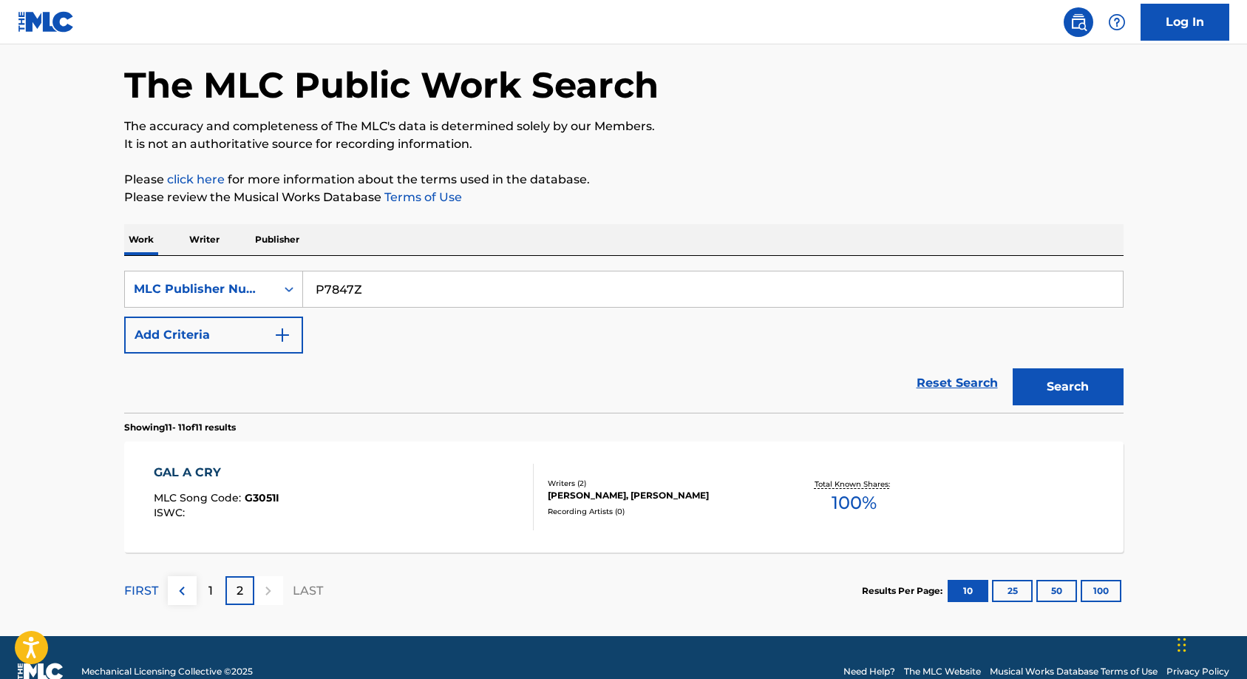
scroll to position [86, 0]
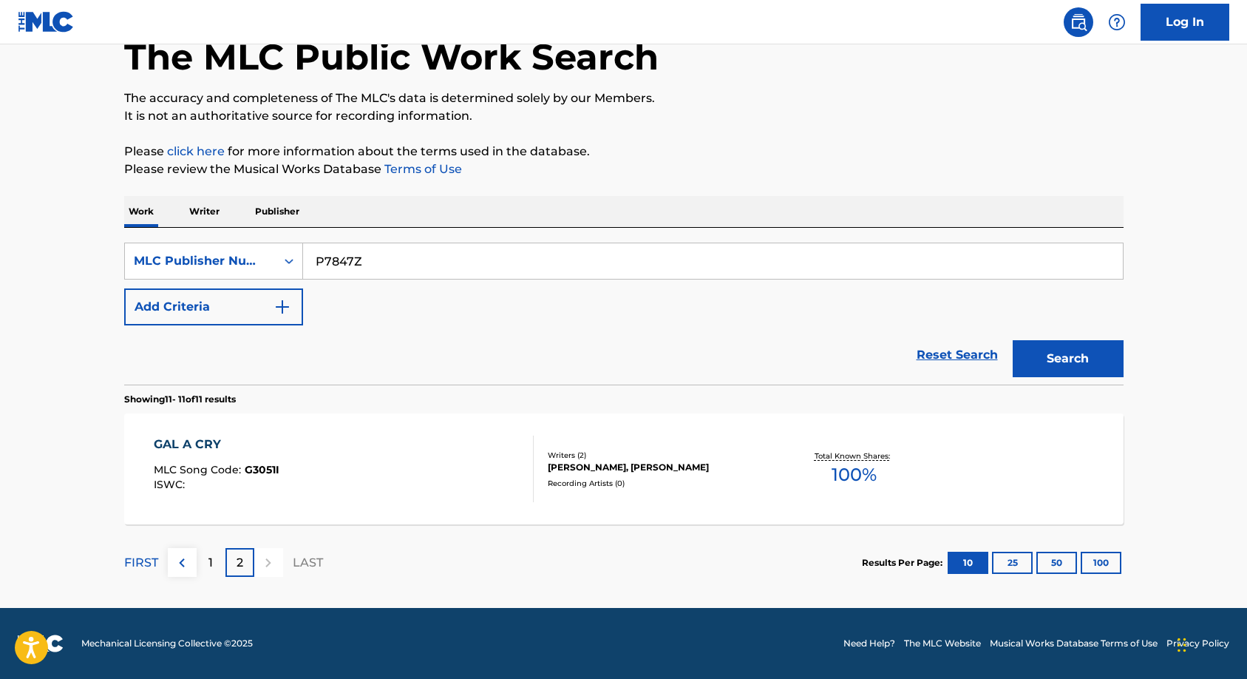
click at [580, 475] on div "Writers ( 2 ) [PERSON_NAME], [PERSON_NAME] Recording Artists ( 0 )" at bounding box center [652, 468] width 237 height 39
